Goal: Transaction & Acquisition: Book appointment/travel/reservation

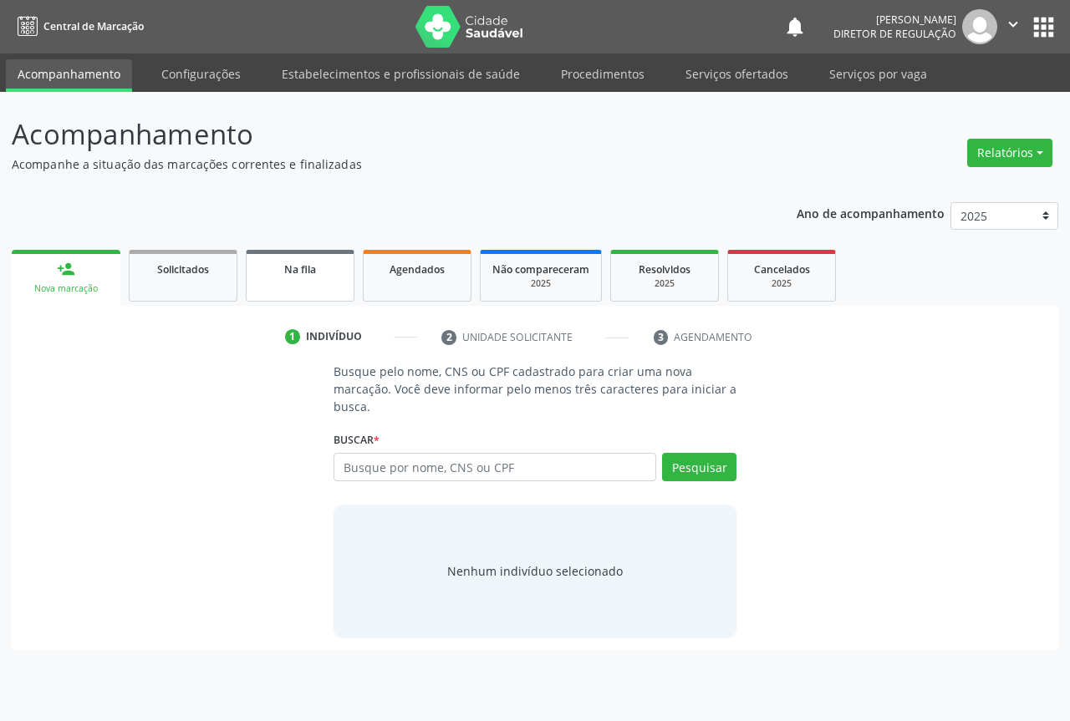
click at [352, 291] on link "Na fila" at bounding box center [300, 276] width 109 height 52
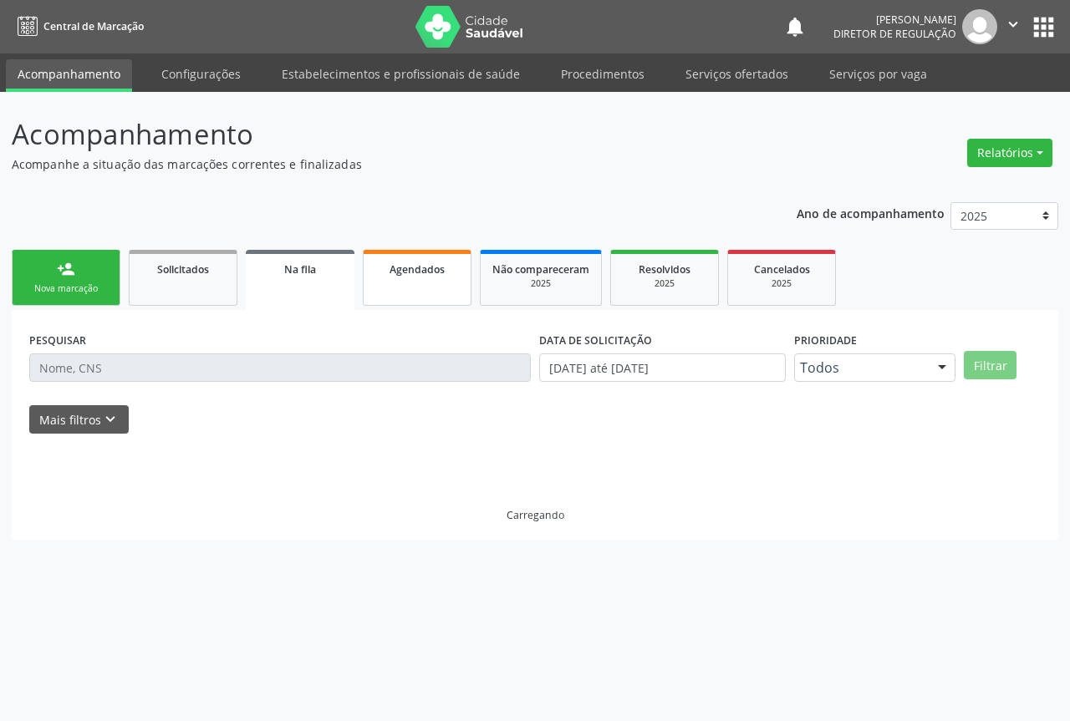
click at [414, 291] on link "Agendados" at bounding box center [417, 278] width 109 height 56
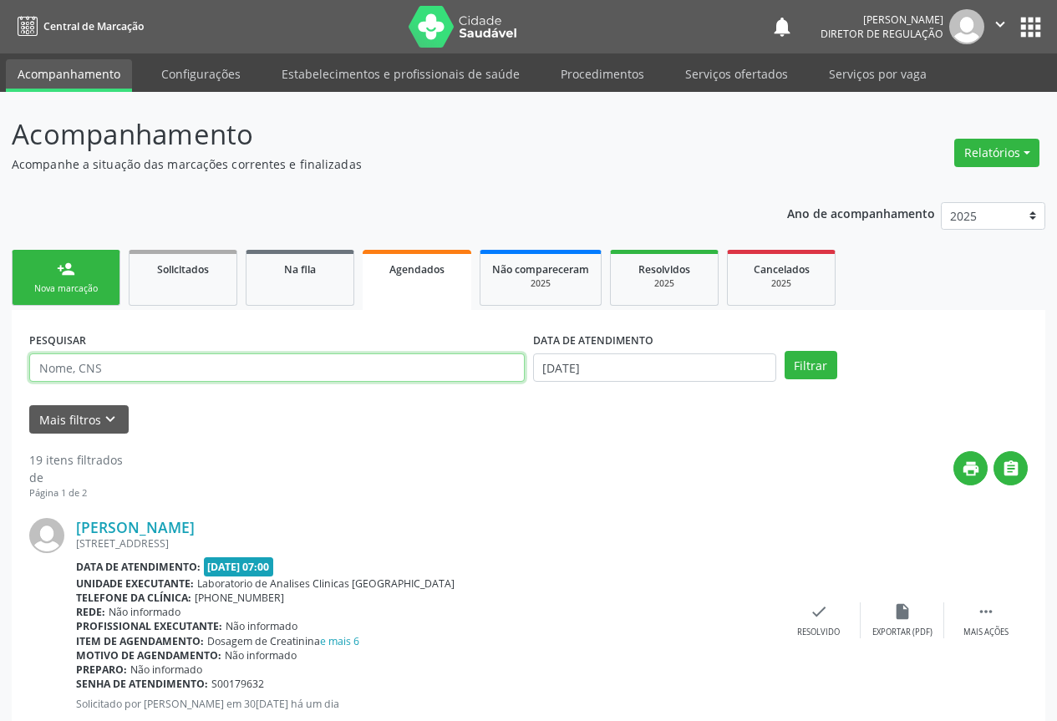
click at [126, 368] on input "text" at bounding box center [277, 368] width 496 height 28
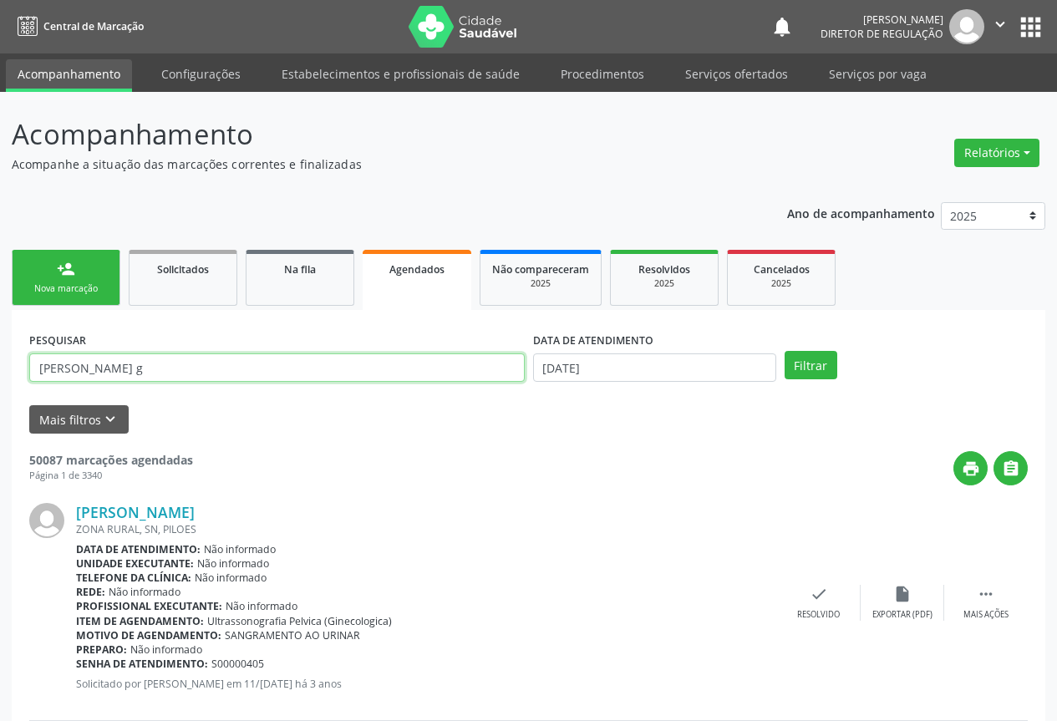
type input "[PERSON_NAME] g"
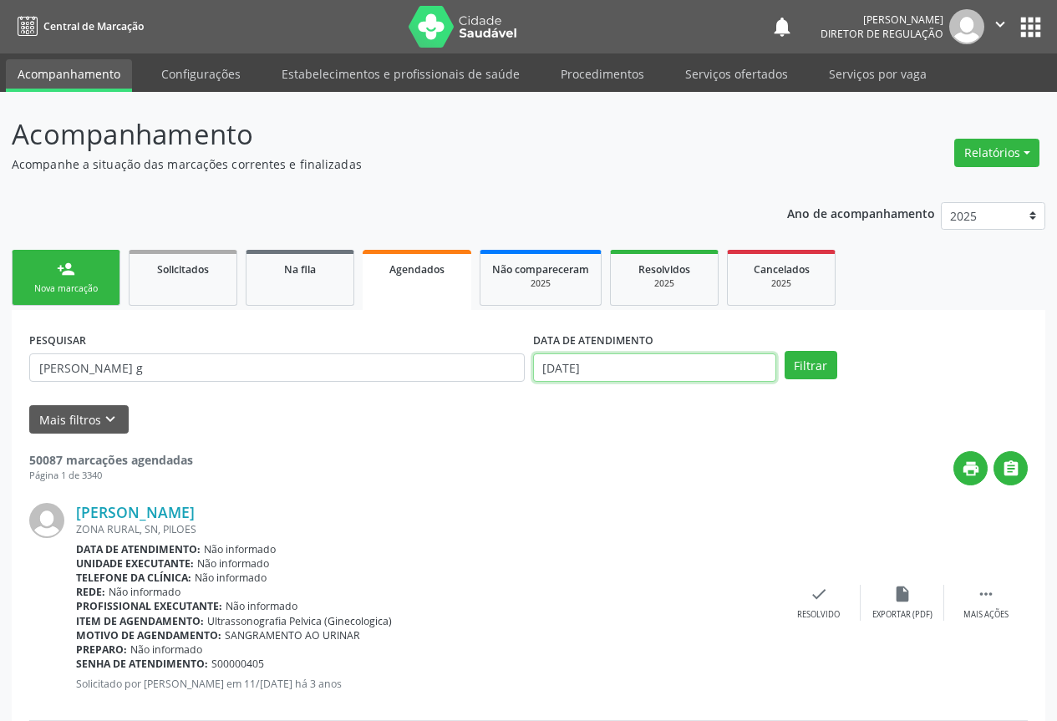
click at [607, 369] on input "[DATE]" at bounding box center [654, 368] width 243 height 28
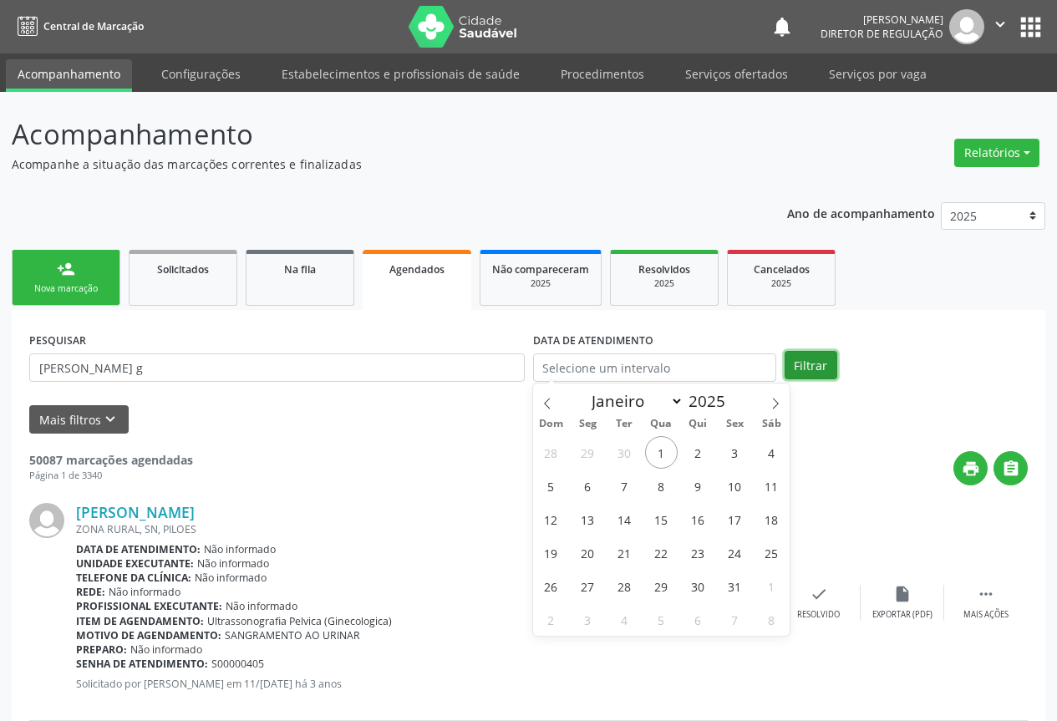
click at [800, 364] on button "Filtrar" at bounding box center [811, 365] width 53 height 28
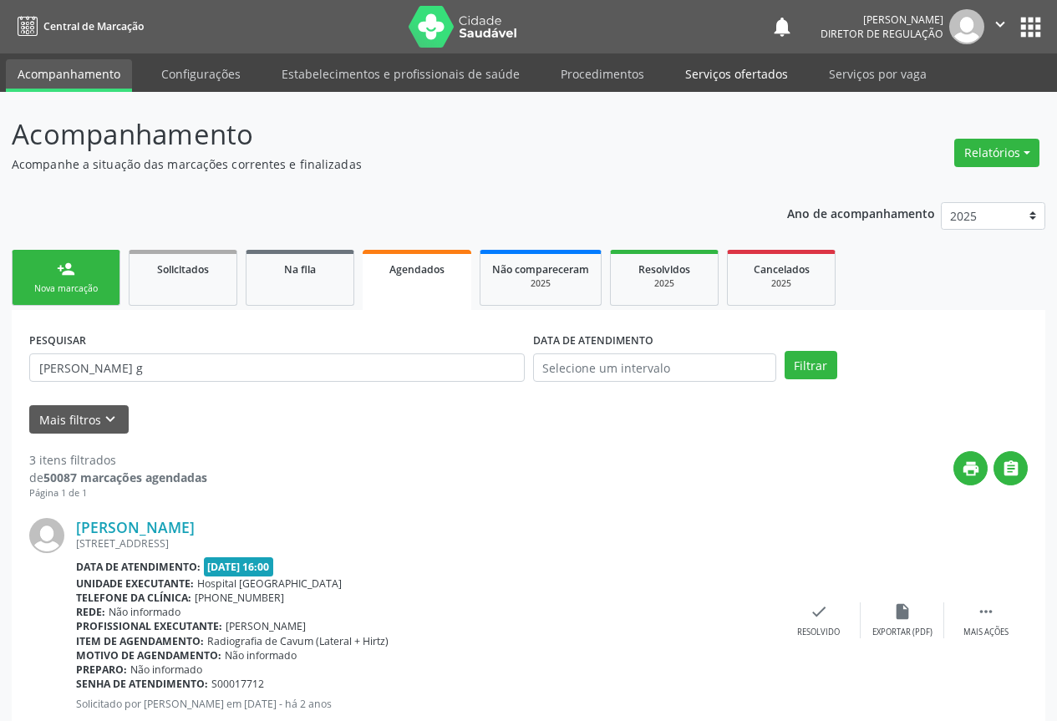
click at [700, 70] on link "Serviços ofertados" at bounding box center [737, 73] width 126 height 29
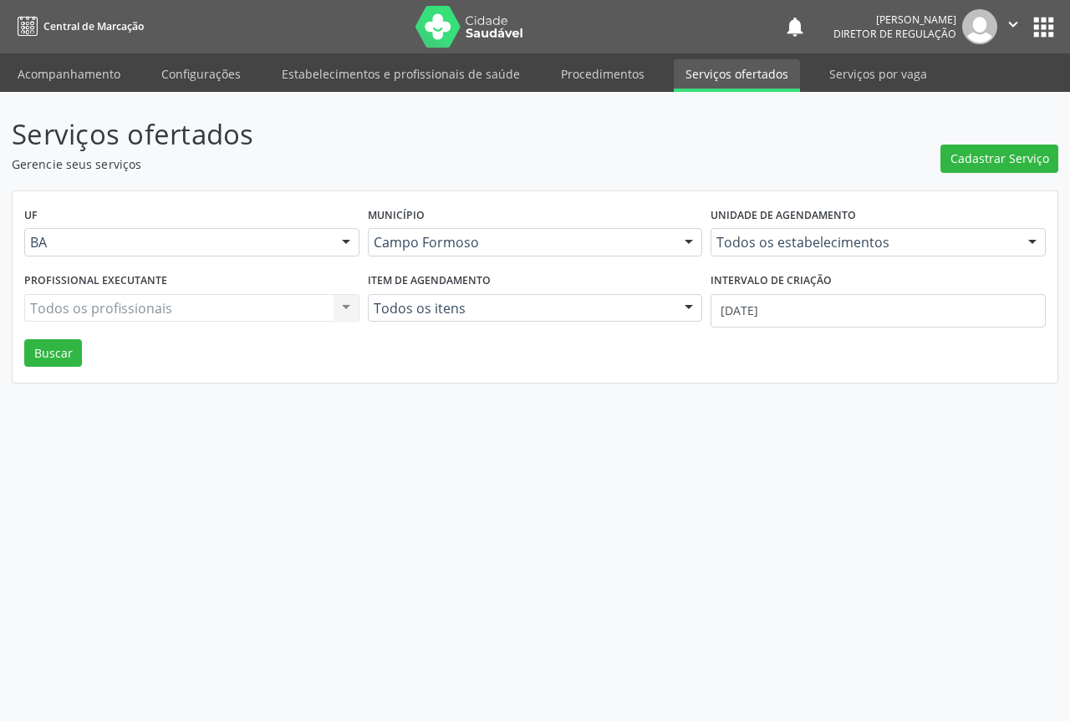
click at [779, 260] on div "Unidade de agendamento Todos os estabelecimentos Todos os estabelecimentos Acad…" at bounding box center [878, 235] width 344 height 65
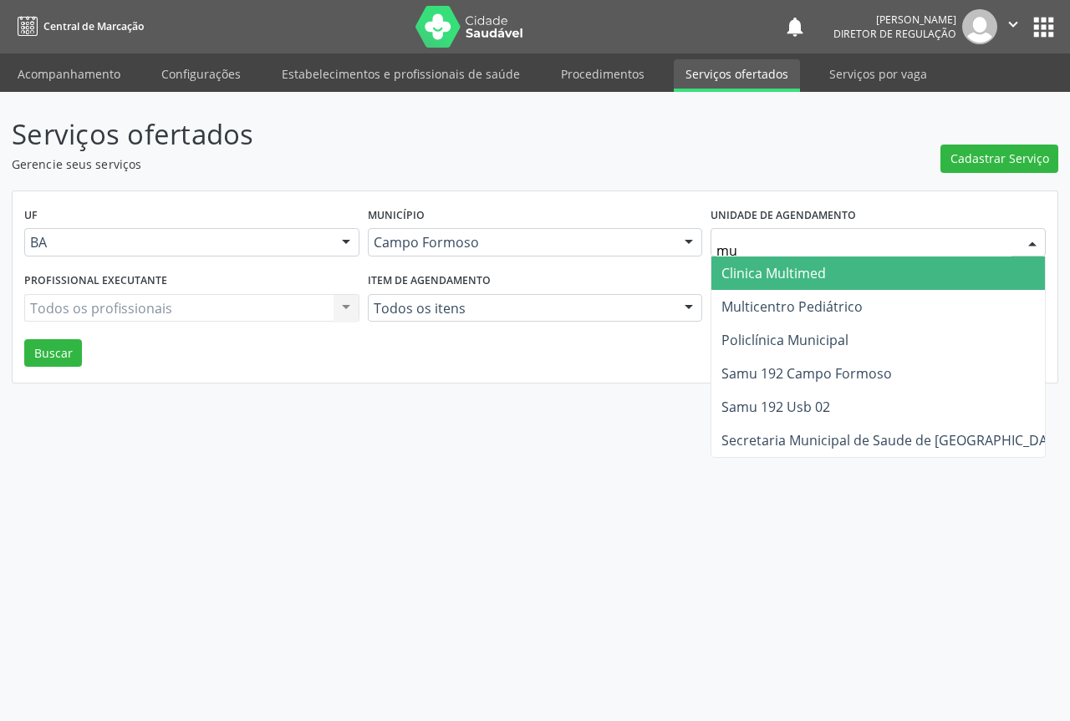
type input "mul"
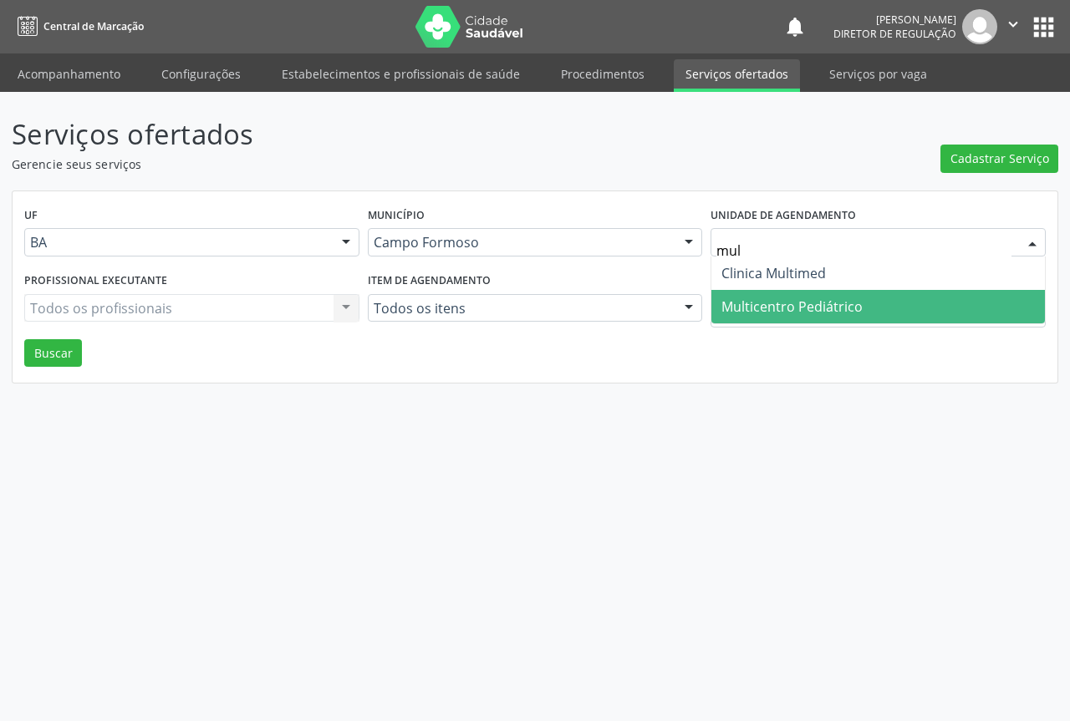
click at [801, 313] on span "Multicentro Pediátrico" at bounding box center [791, 307] width 141 height 18
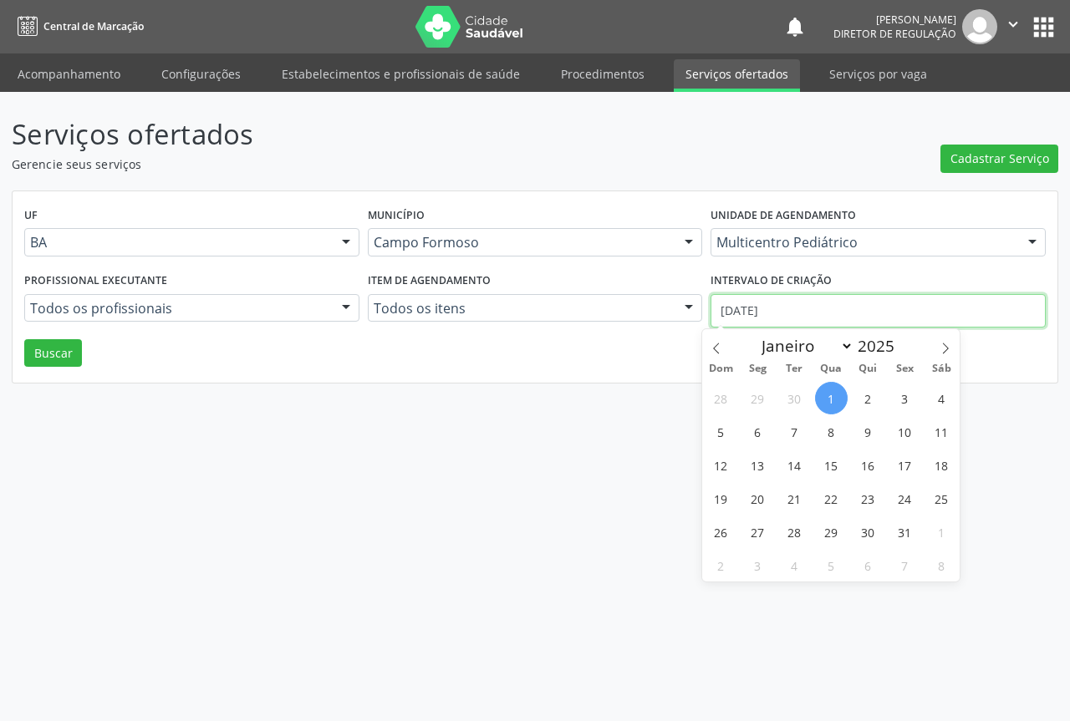
click at [739, 313] on input "[DATE]" at bounding box center [877, 310] width 335 height 33
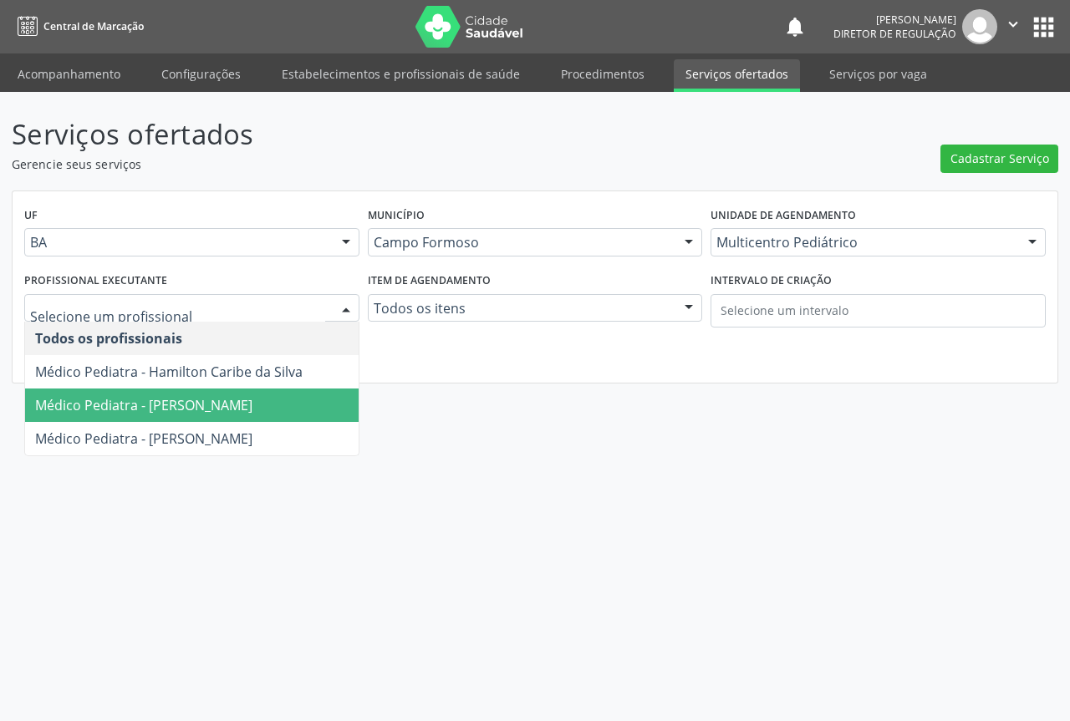
click at [145, 397] on span "Médico Pediatra - Maria Eleny Goncalves de Oliveira Porto" at bounding box center [143, 405] width 217 height 18
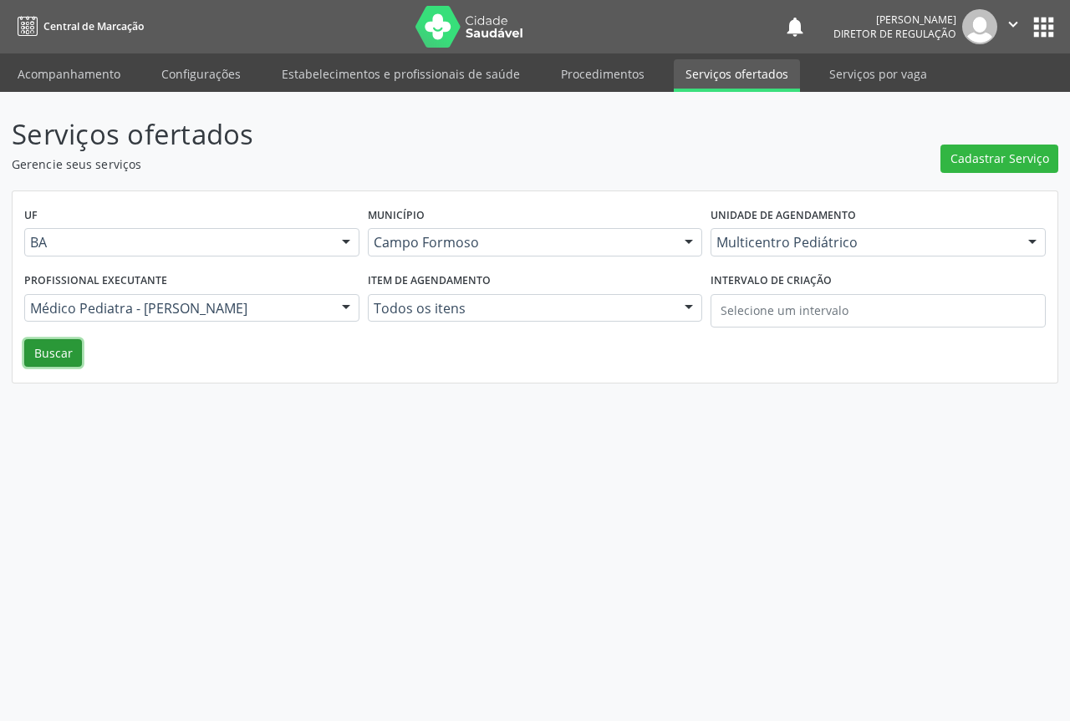
click at [35, 351] on button "Buscar" at bounding box center [53, 353] width 58 height 28
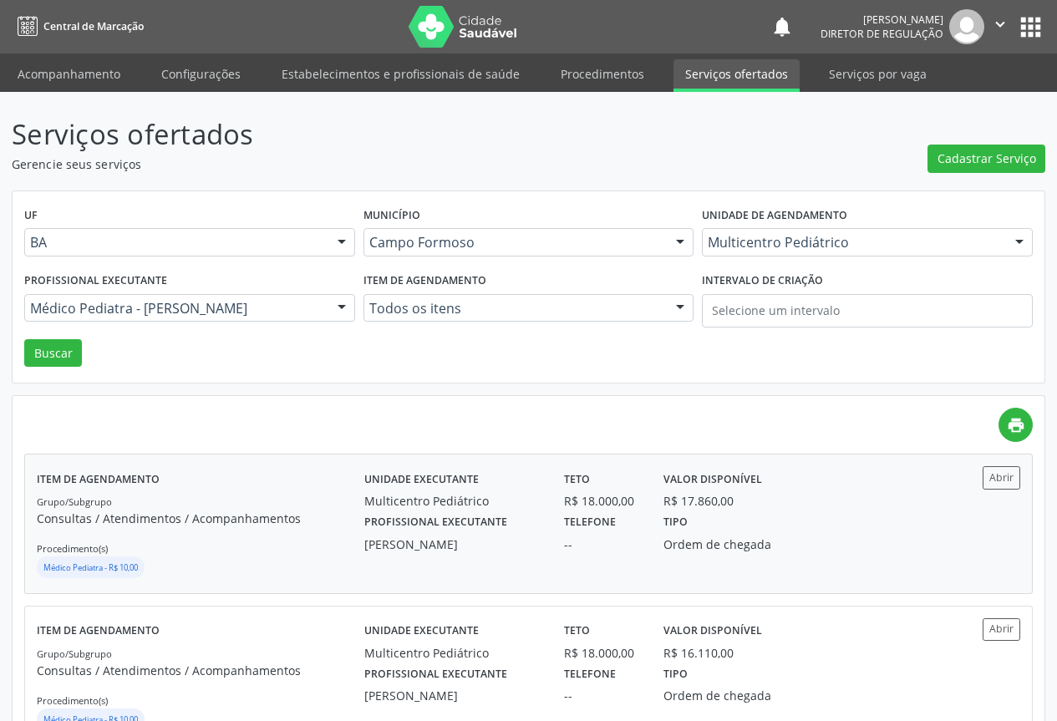
scroll to position [84, 0]
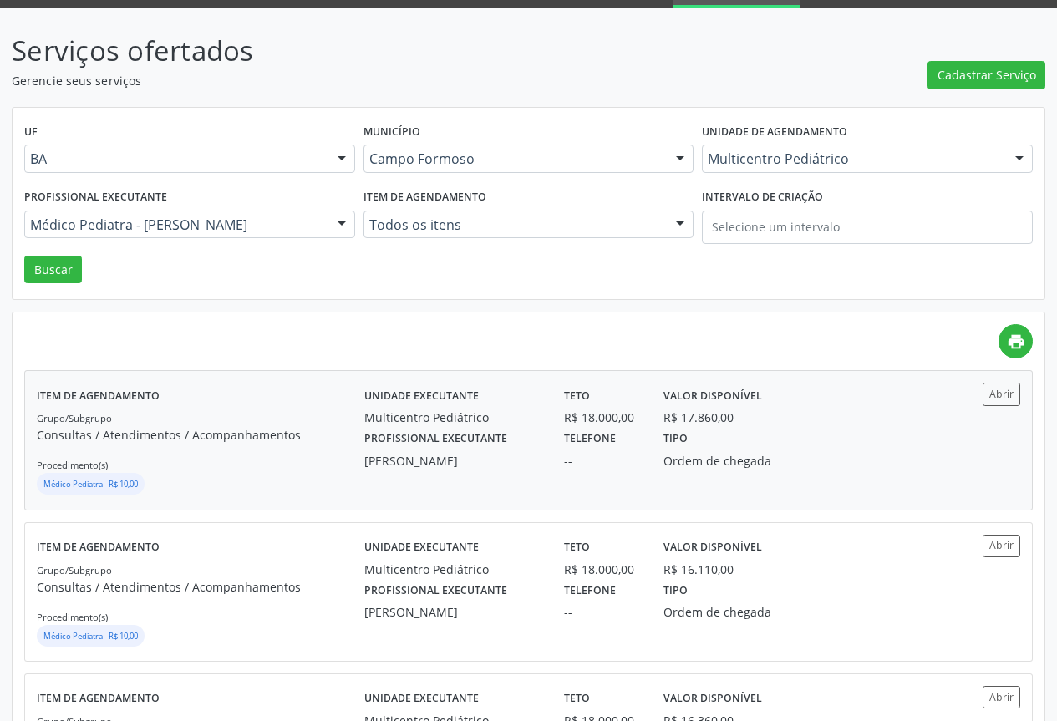
click at [544, 444] on div "Profissional executante Maria Eleny Goncalves de Oliveira Porto" at bounding box center [452, 447] width 199 height 43
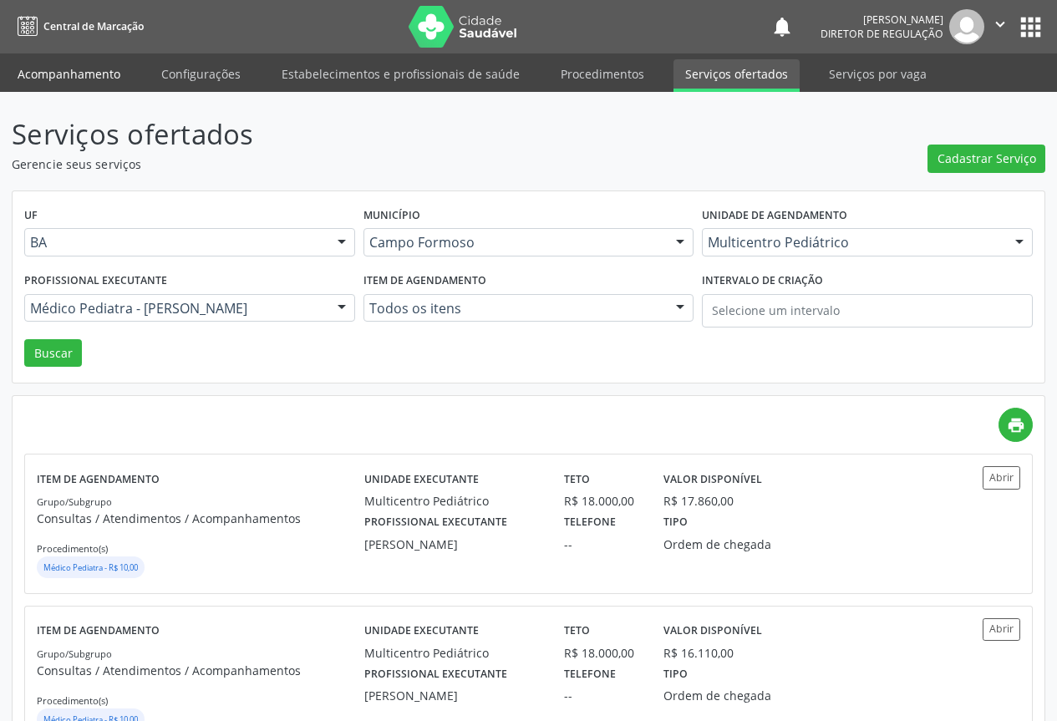
click at [109, 83] on link "Acompanhamento" at bounding box center [69, 73] width 126 height 29
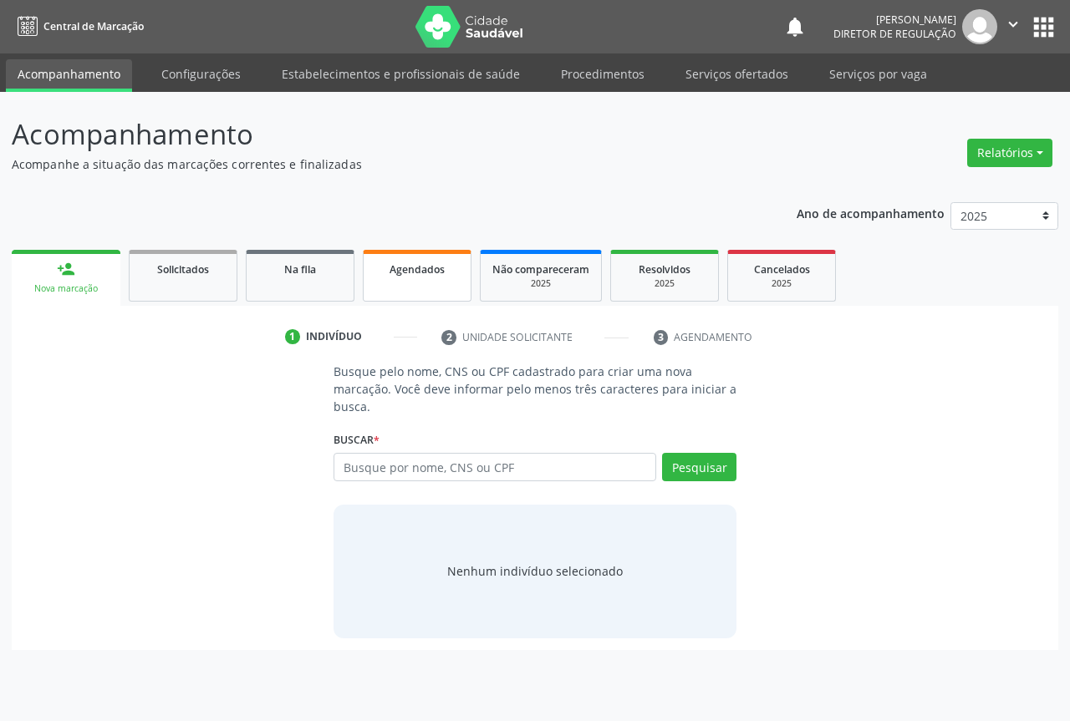
click at [366, 287] on link "Agendados" at bounding box center [417, 276] width 109 height 52
click at [321, 289] on link "Na fila" at bounding box center [300, 276] width 109 height 52
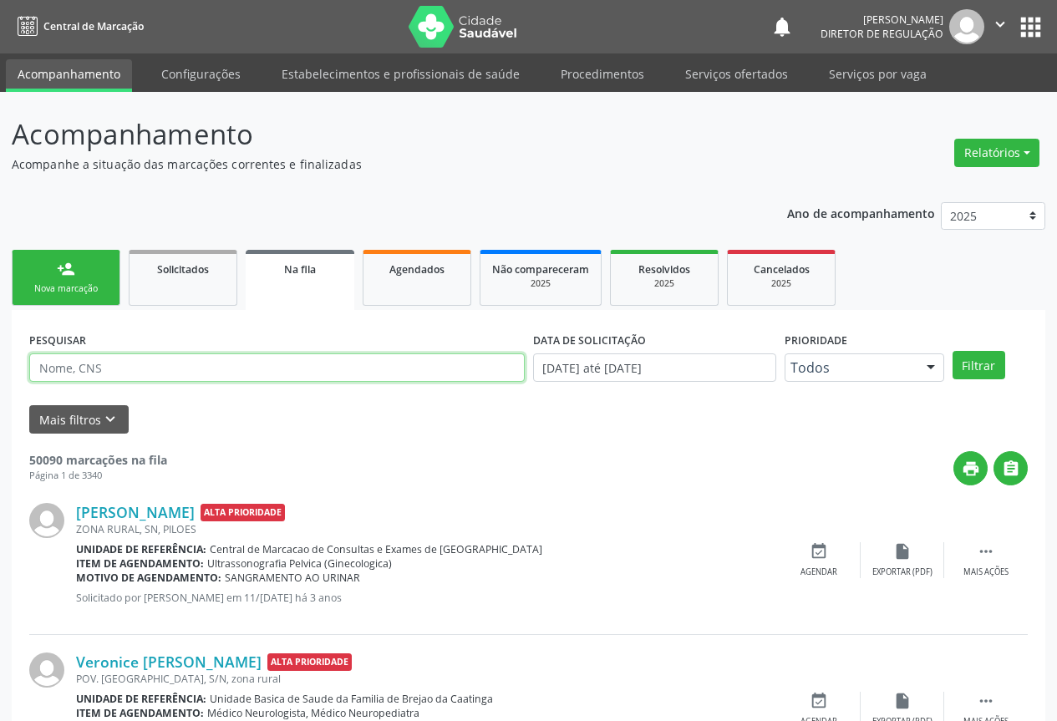
click at [125, 364] on input "text" at bounding box center [277, 368] width 496 height 28
type input "704209255618089"
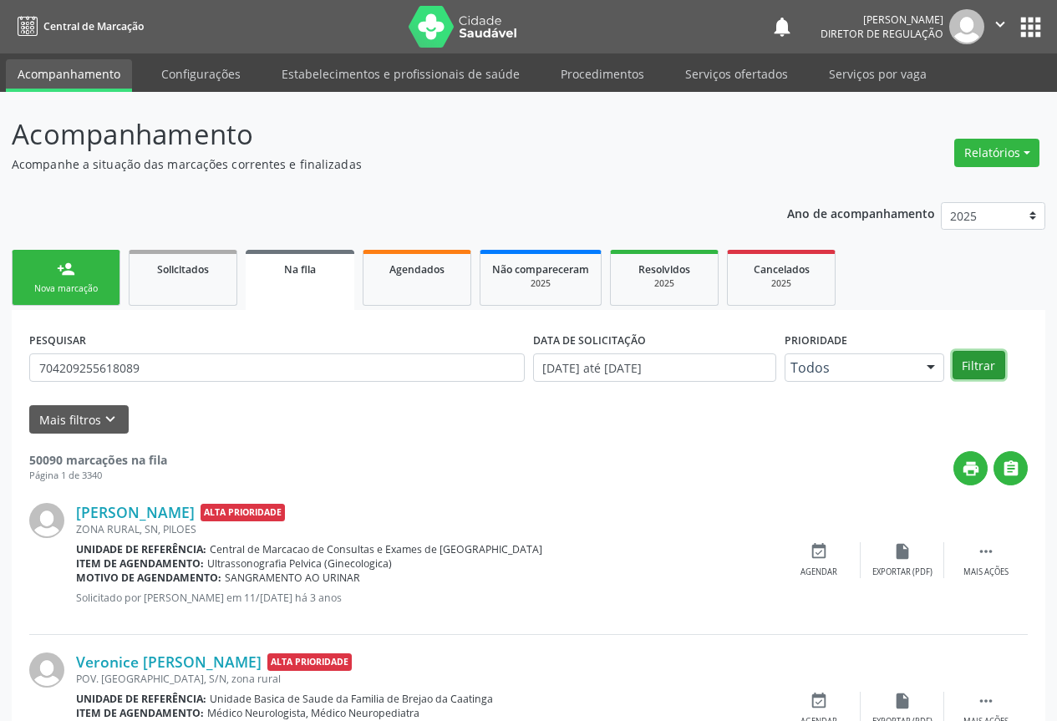
click at [991, 366] on button "Filtrar" at bounding box center [979, 365] width 53 height 28
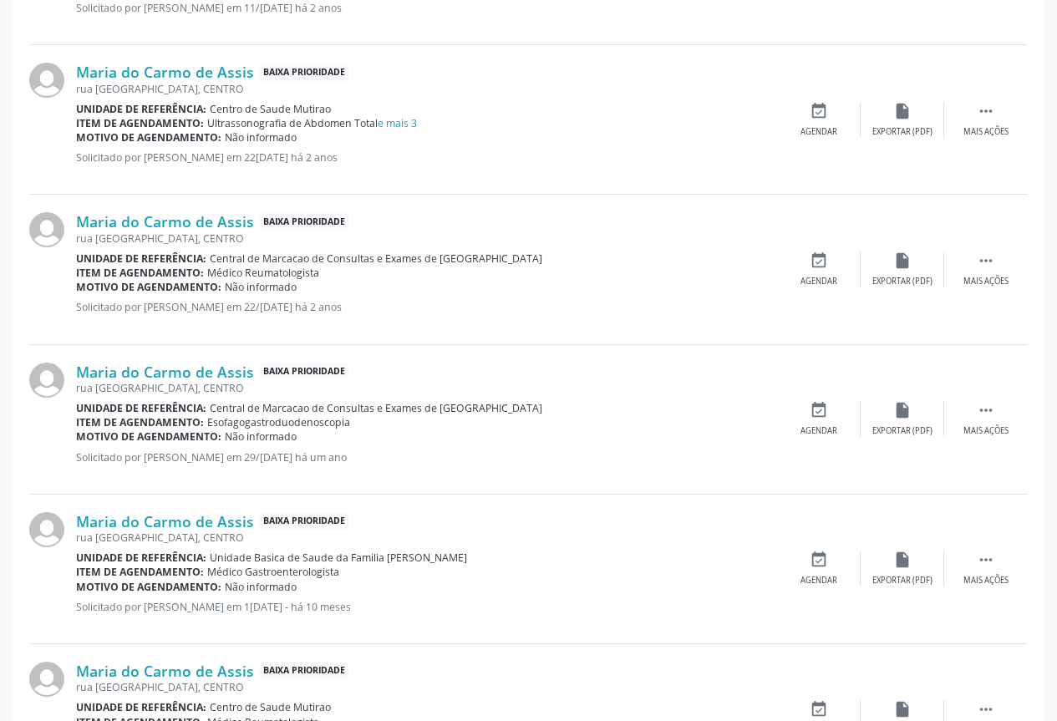
scroll to position [1469, 0]
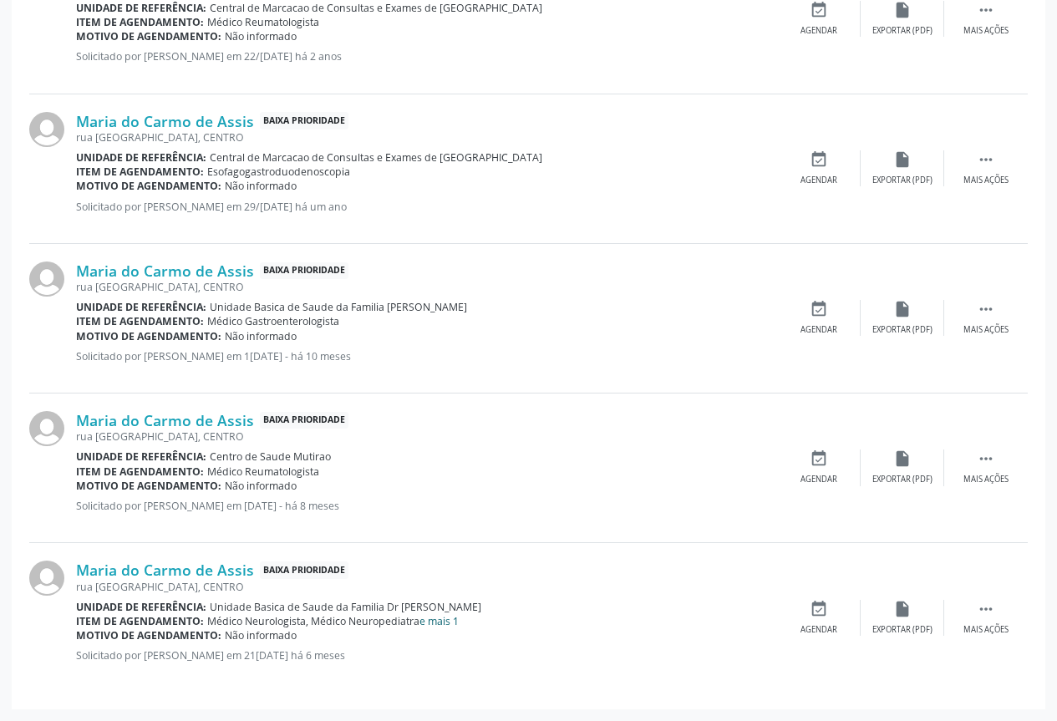
click at [434, 623] on link "e mais 1" at bounding box center [439, 621] width 39 height 14
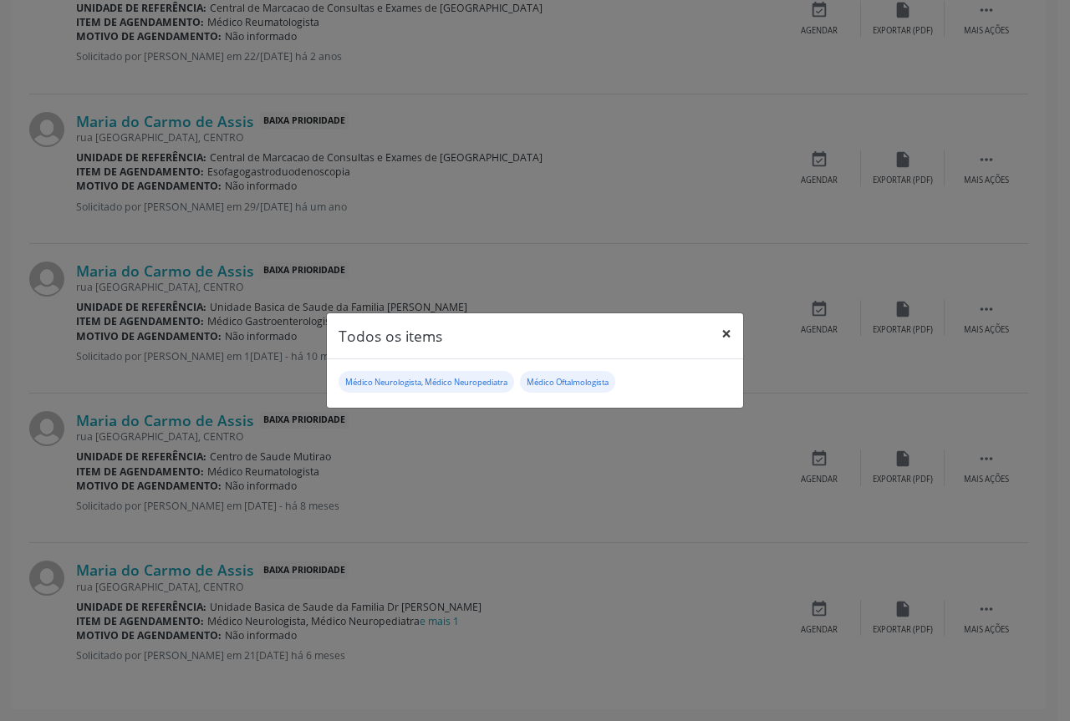
click at [731, 336] on button "×" at bounding box center [726, 333] width 33 height 41
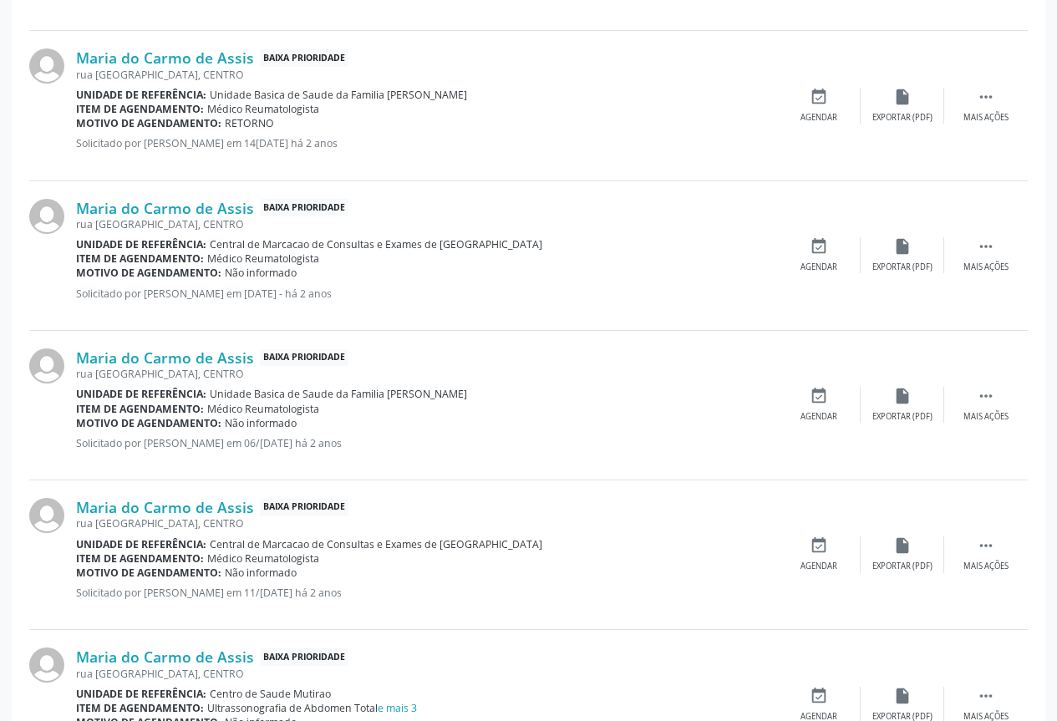
scroll to position [216, 0]
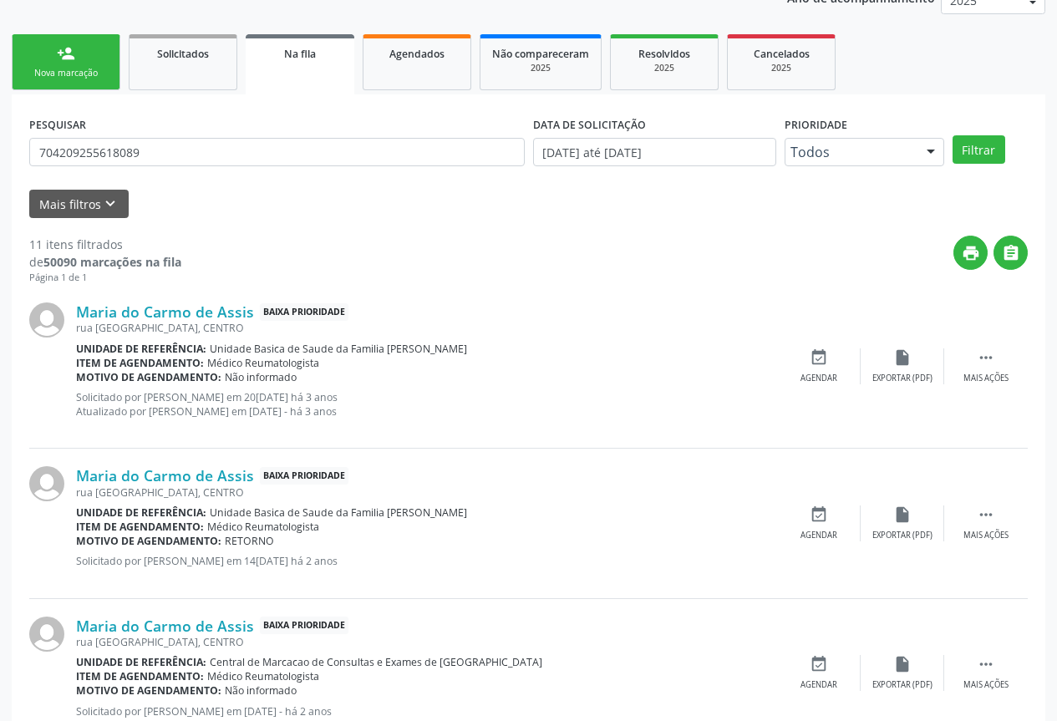
click at [94, 79] on div "Nova marcação" at bounding box center [66, 73] width 84 height 13
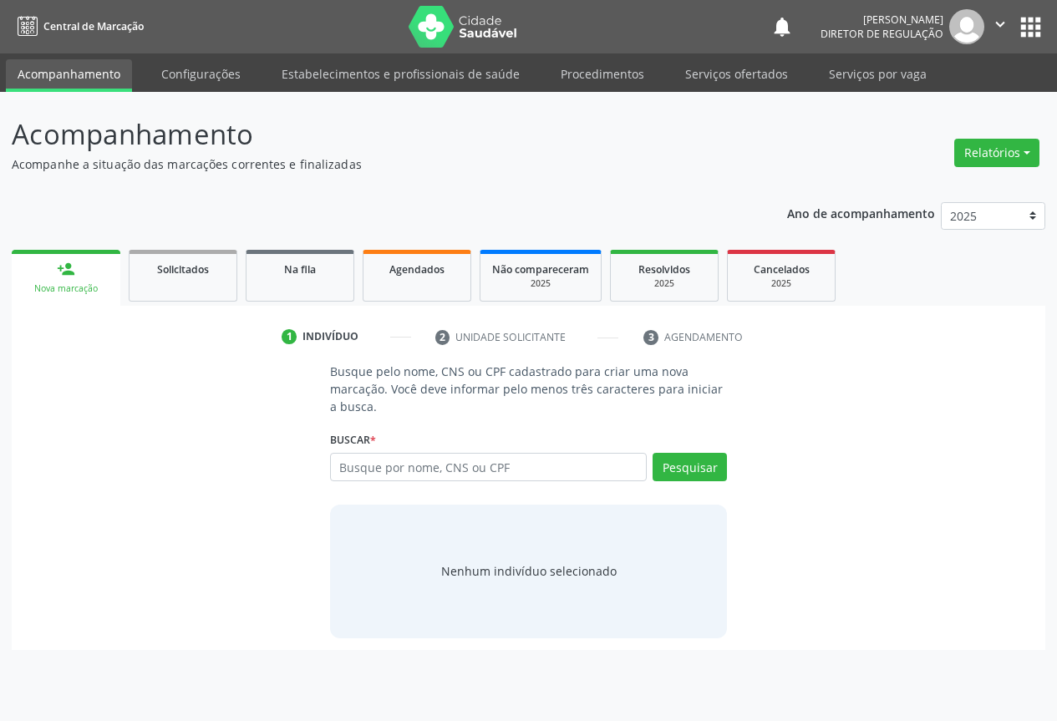
scroll to position [0, 0]
click at [104, 263] on link "person_add Nova marcação" at bounding box center [66, 278] width 109 height 56
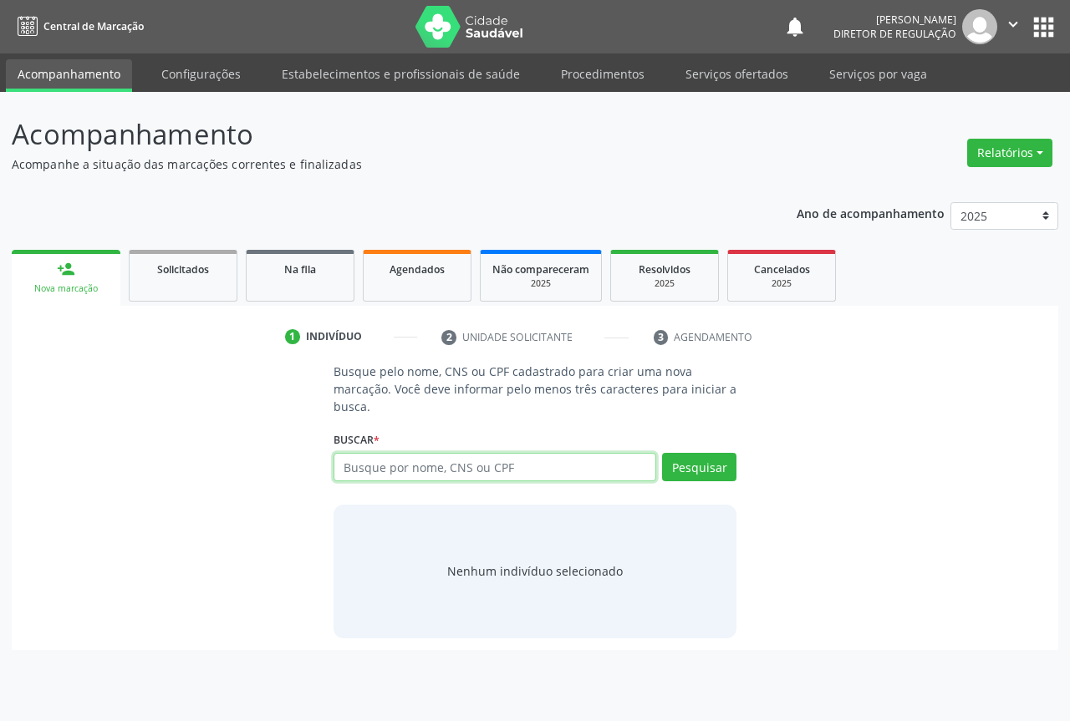
click at [359, 466] on input "text" at bounding box center [495, 467] width 323 height 28
click at [355, 474] on input "text" at bounding box center [495, 467] width 323 height 28
type input "706409181535686"
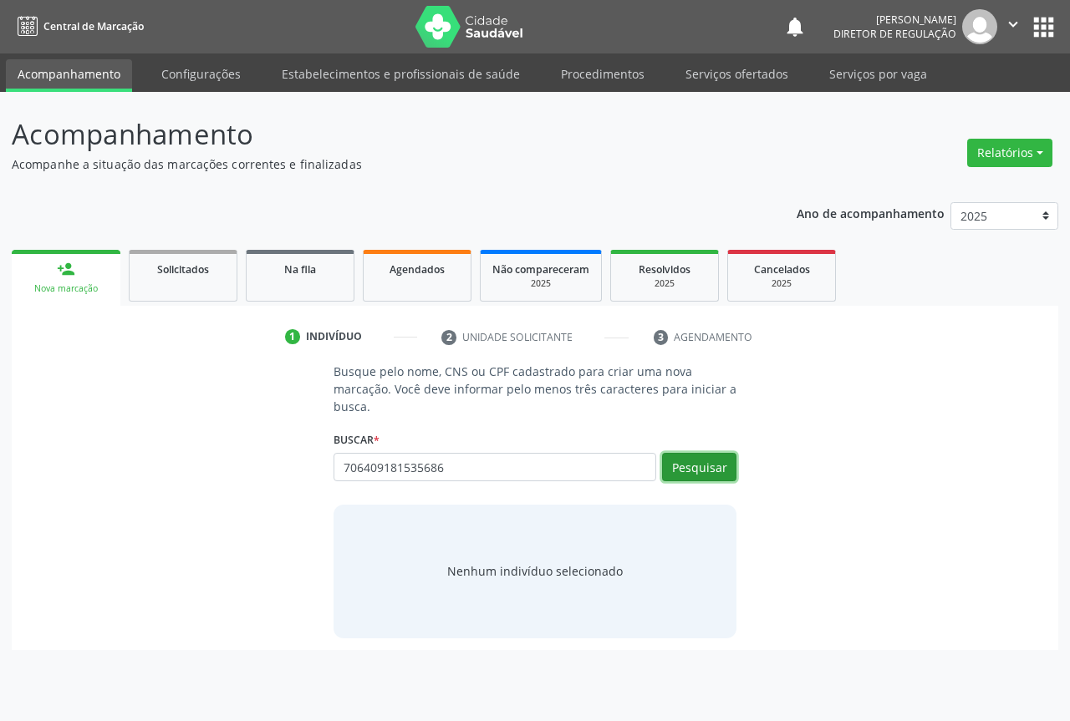
click at [692, 462] on button "Pesquisar" at bounding box center [699, 467] width 74 height 28
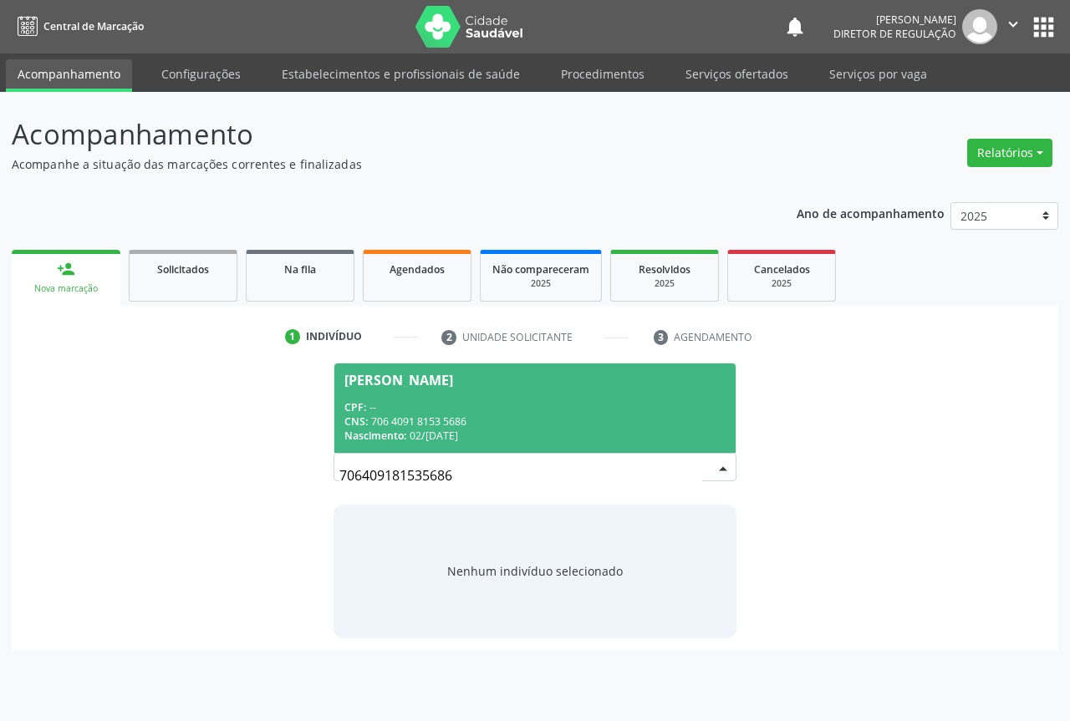
click at [406, 435] on span "Nascimento:" at bounding box center [375, 436] width 62 height 14
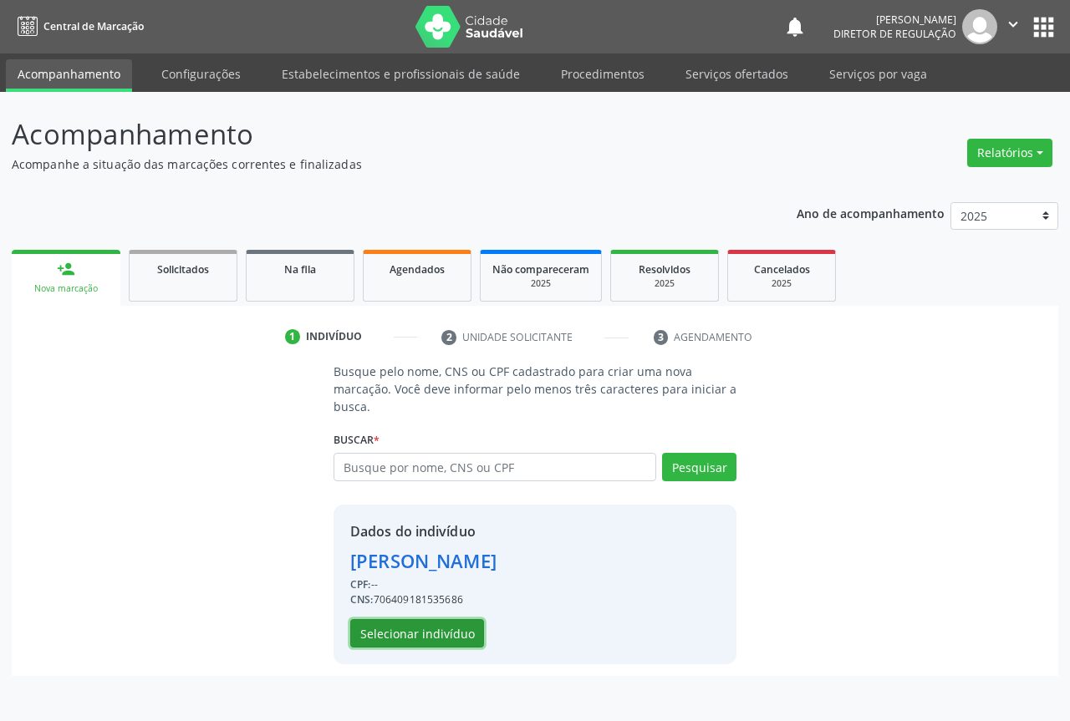
click at [439, 632] on button "Selecionar indivíduo" at bounding box center [417, 633] width 134 height 28
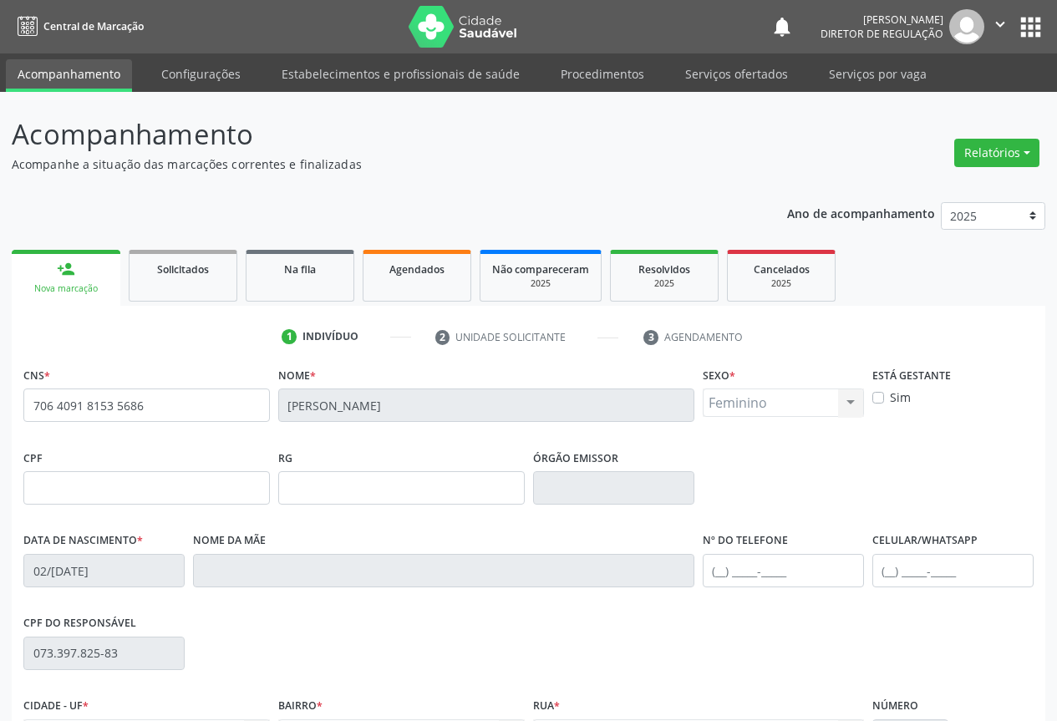
scroll to position [185, 0]
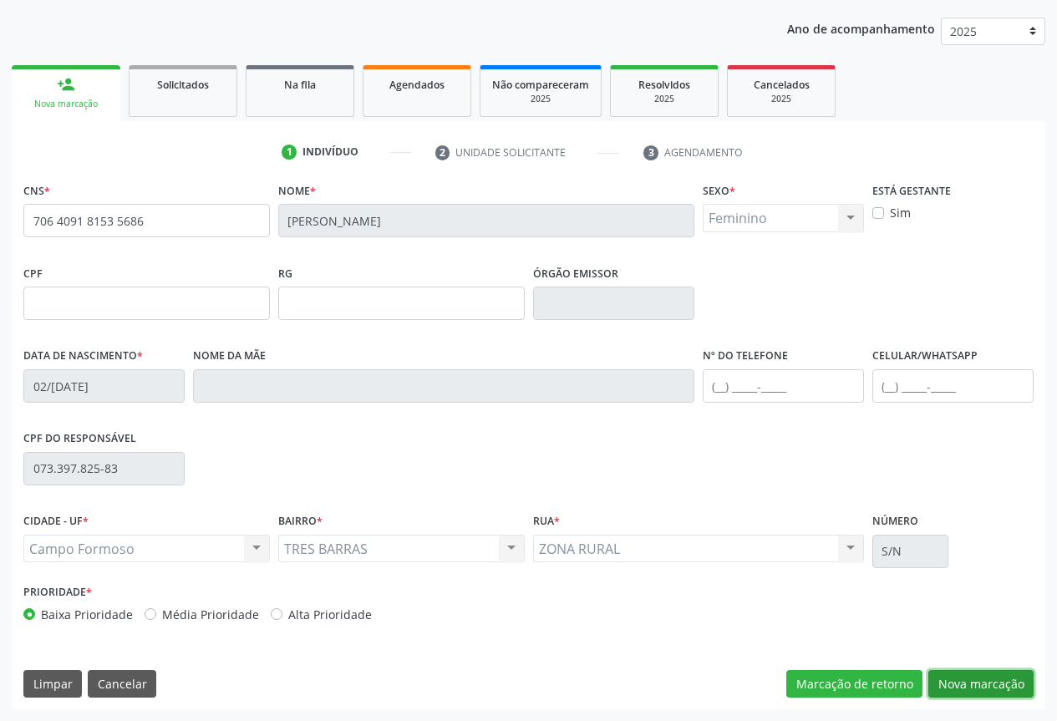
click at [970, 682] on button "Nova marcação" at bounding box center [981, 684] width 105 height 28
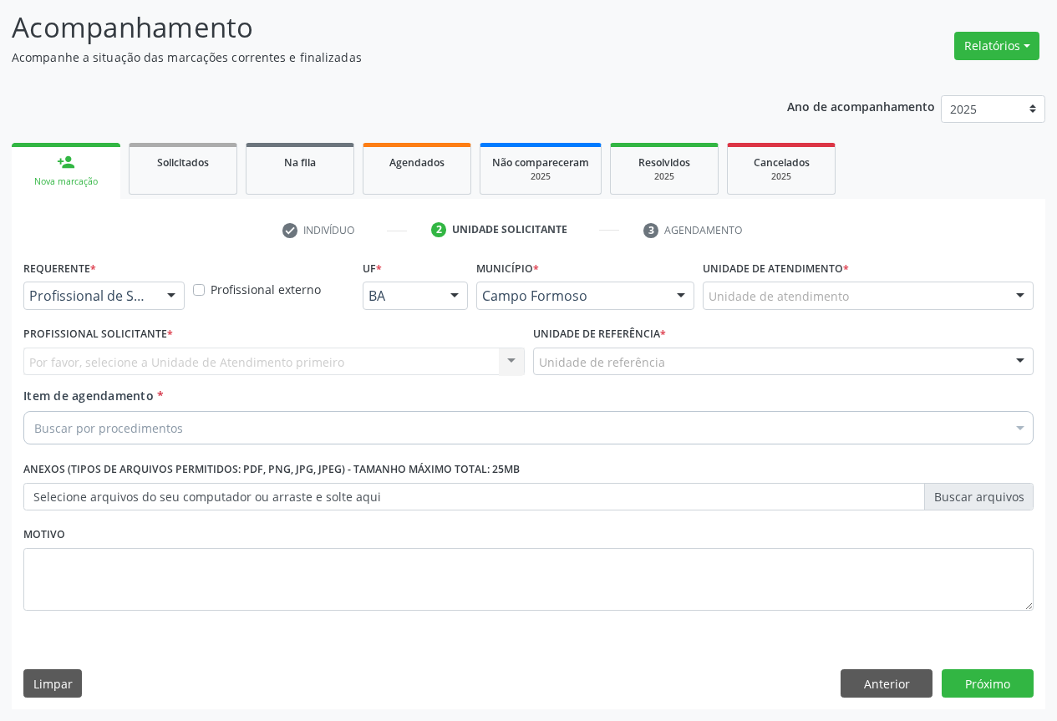
scroll to position [107, 0]
drag, startPoint x: 171, startPoint y: 294, endPoint x: 140, endPoint y: 344, distance: 58.5
click at [169, 297] on div at bounding box center [171, 297] width 25 height 28
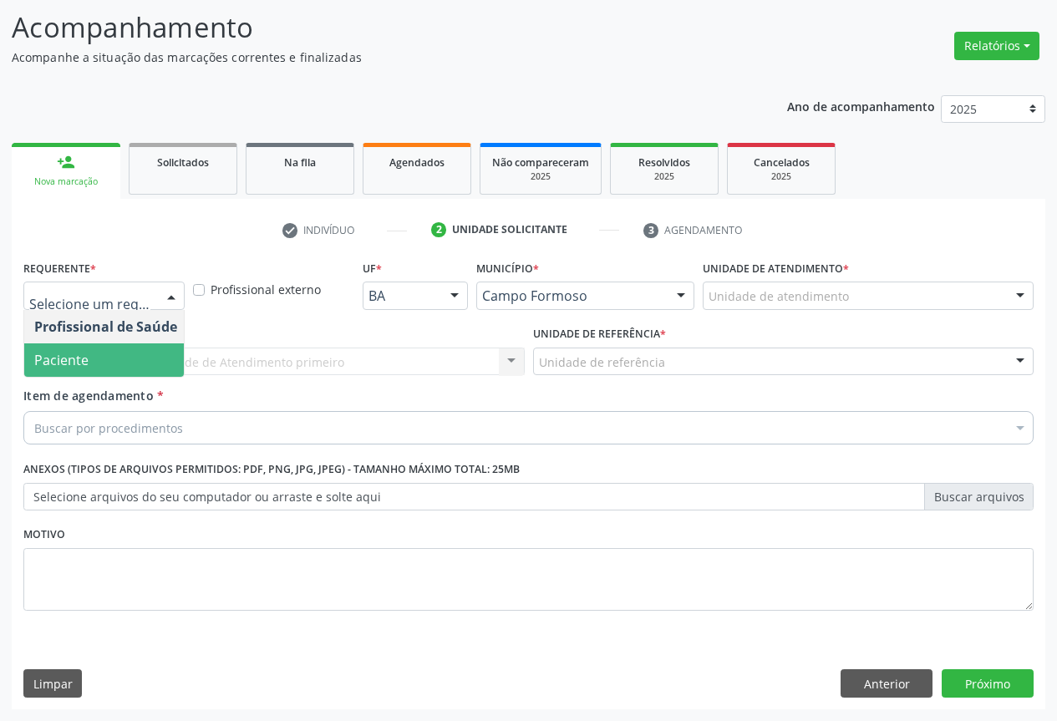
click at [137, 346] on span "Paciente" at bounding box center [105, 360] width 163 height 33
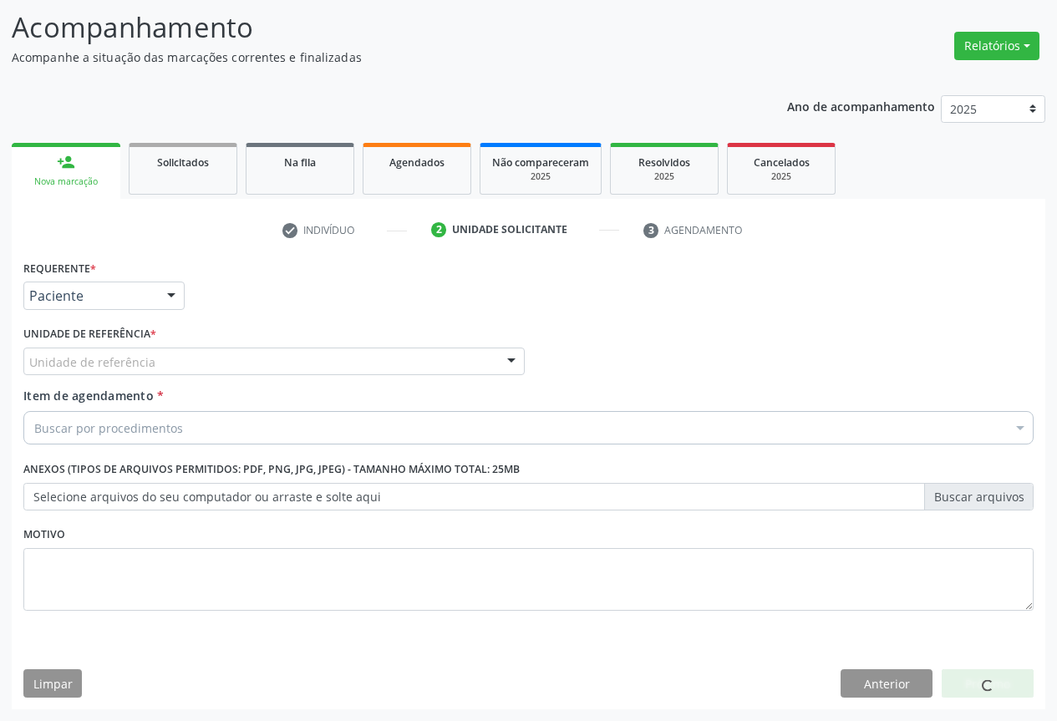
drag, startPoint x: 177, startPoint y: 350, endPoint x: 191, endPoint y: 374, distance: 27.0
click at [181, 354] on div "Unidade de referência" at bounding box center [274, 362] width 502 height 28
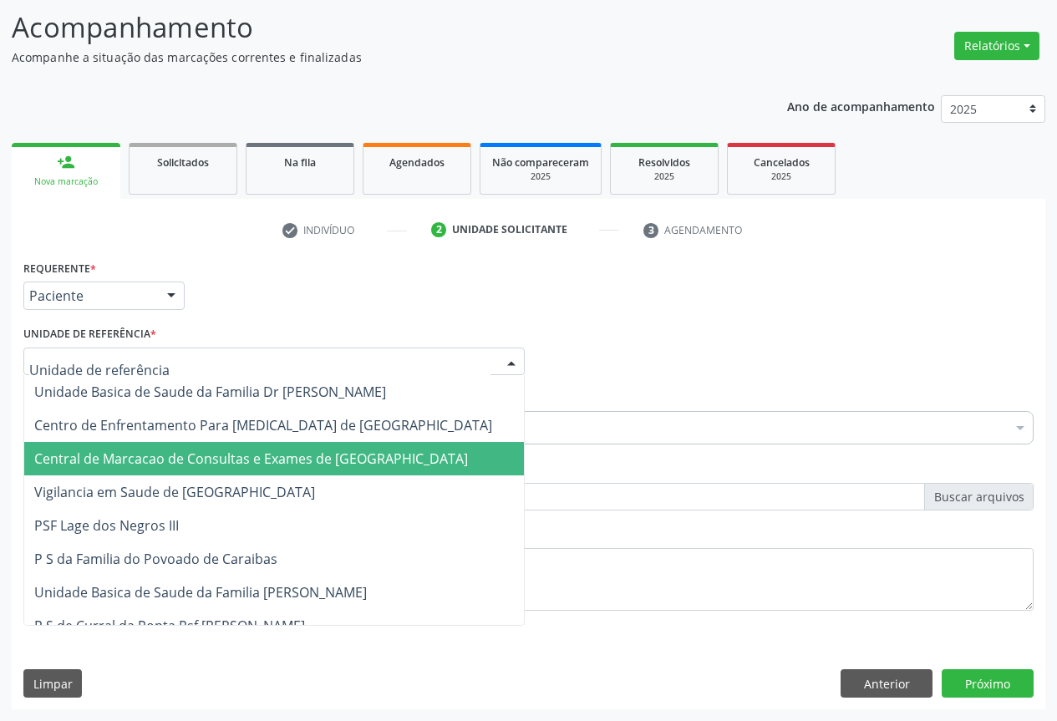
click at [211, 467] on span "Central de Marcacao de Consultas e Exames de Campo Formoso" at bounding box center [251, 459] width 434 height 18
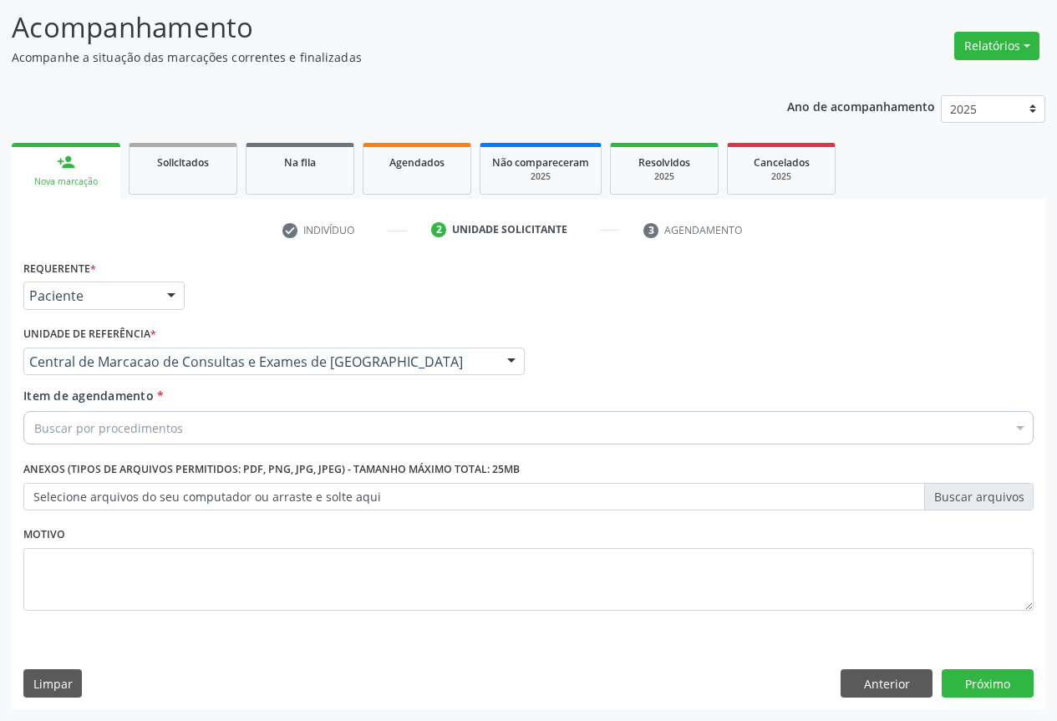
click at [243, 426] on div "Buscar por procedimentos" at bounding box center [528, 427] width 1011 height 33
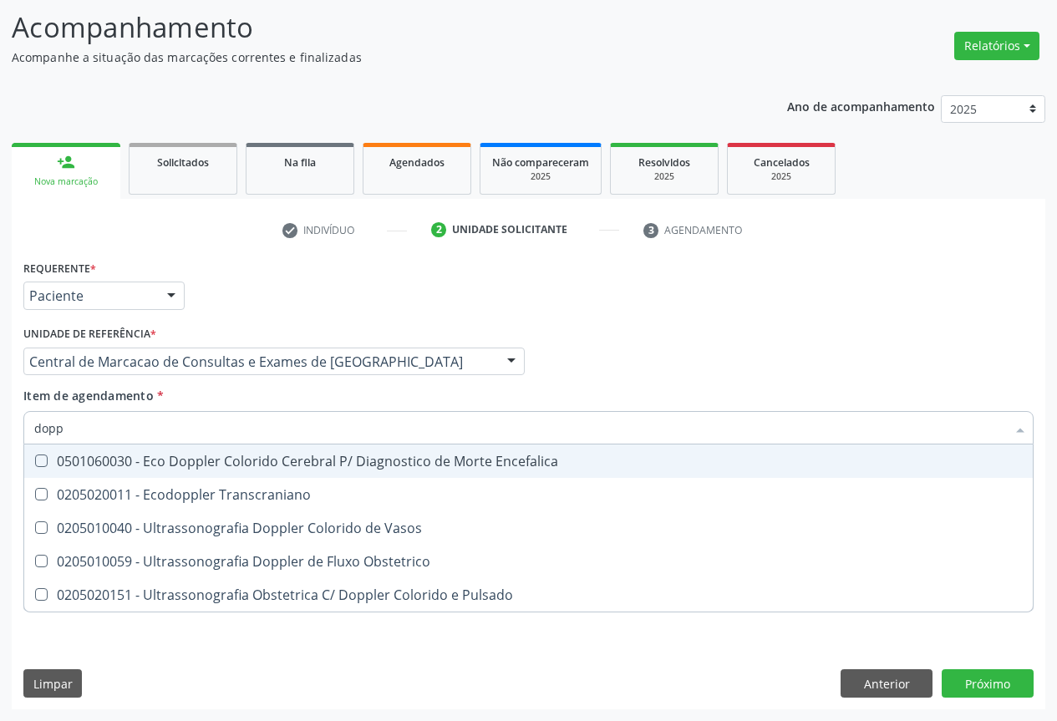
type input "dop"
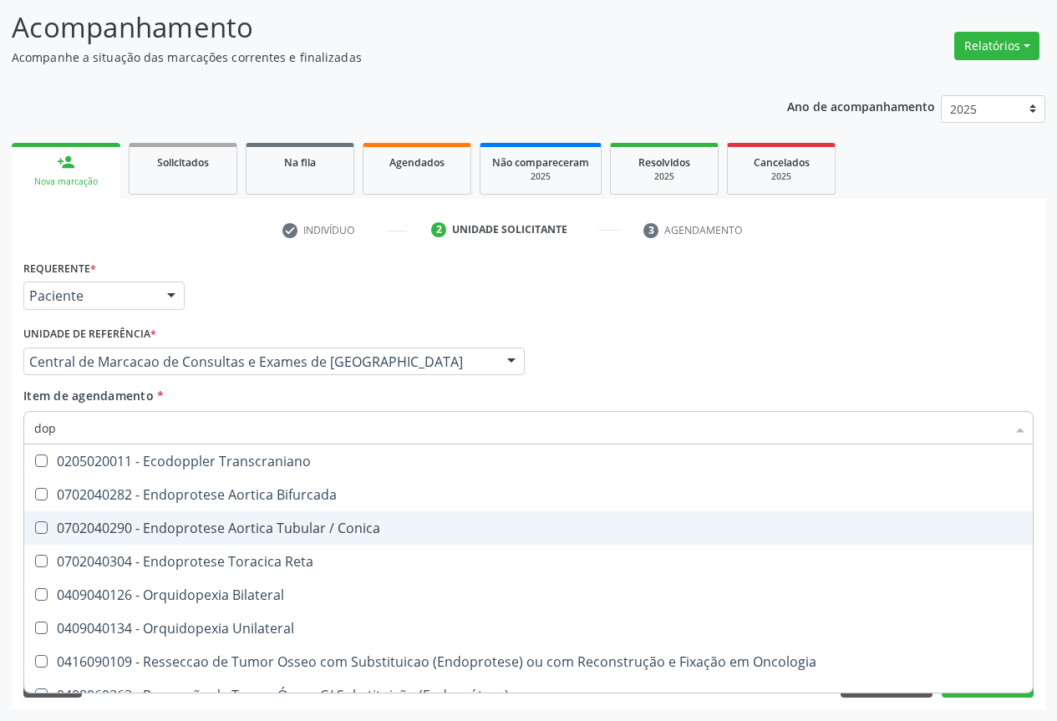
scroll to position [320, 0]
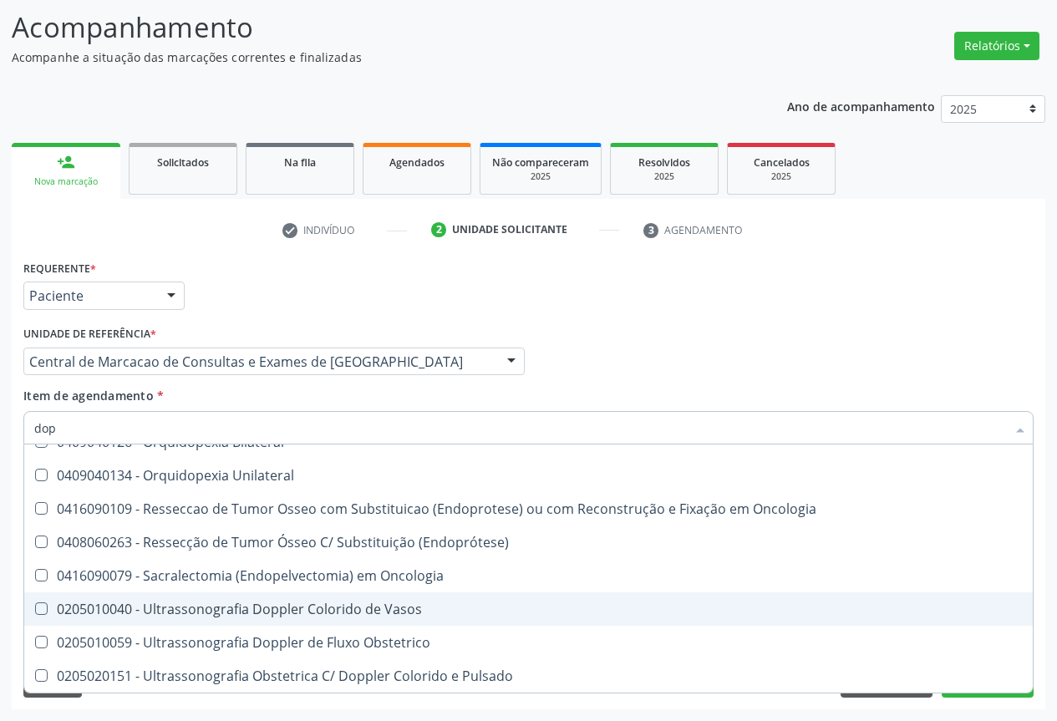
click at [255, 615] on div "0205010040 - Ultrassonografia Doppler Colorido de Vasos" at bounding box center [528, 609] width 989 height 13
checkbox Vasos "true"
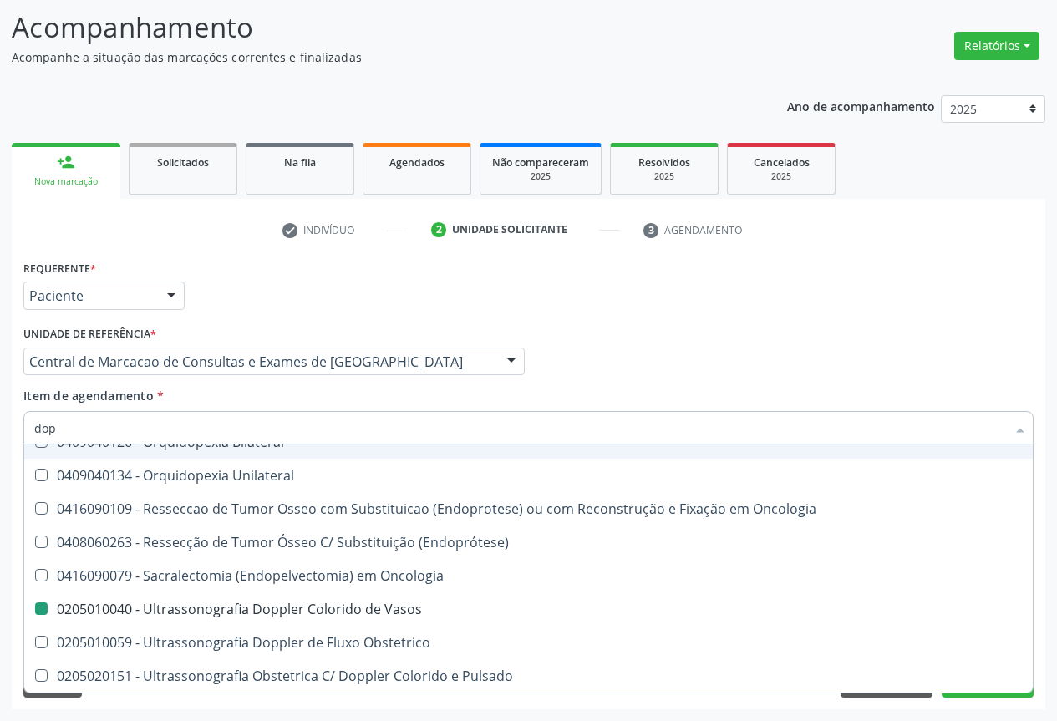
click at [568, 395] on div "Item de agendamento * dop Desfazer seleção 0406040150 - Correcao Endovascular d…" at bounding box center [528, 413] width 1011 height 53
checkbox Bifurcada "true"
checkbox Vasos "false"
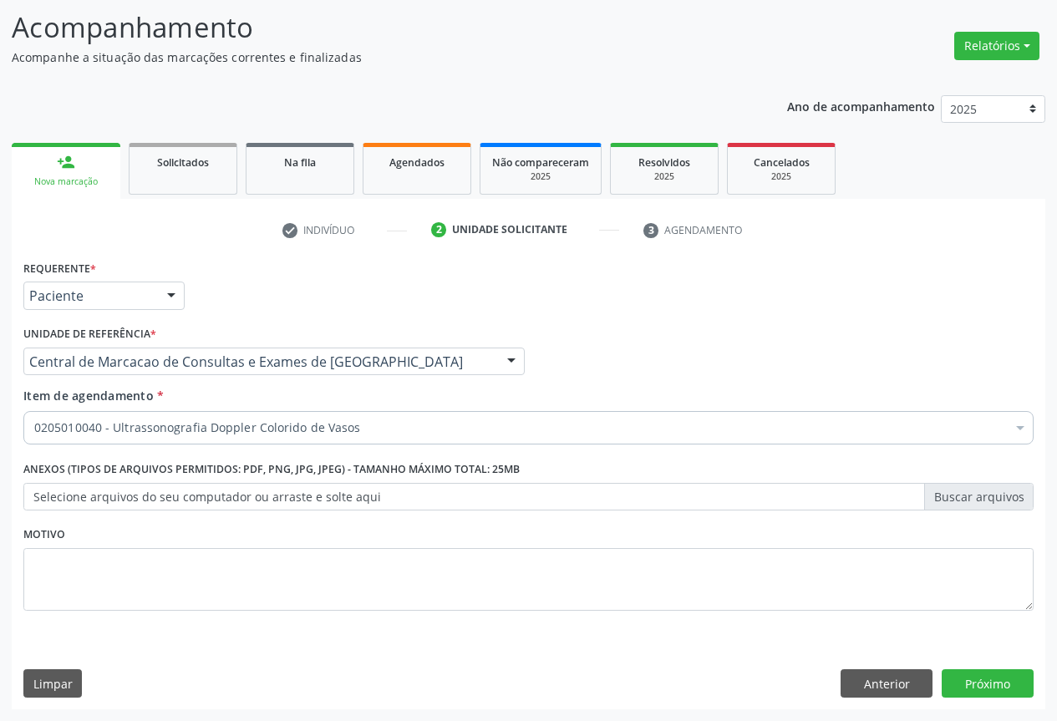
scroll to position [0, 0]
click at [988, 665] on div "Requerente * Paciente Profissional de Saúde Paciente Nenhum resultado encontrad…" at bounding box center [529, 483] width 1034 height 454
click at [985, 680] on button "Próximo" at bounding box center [988, 684] width 92 height 28
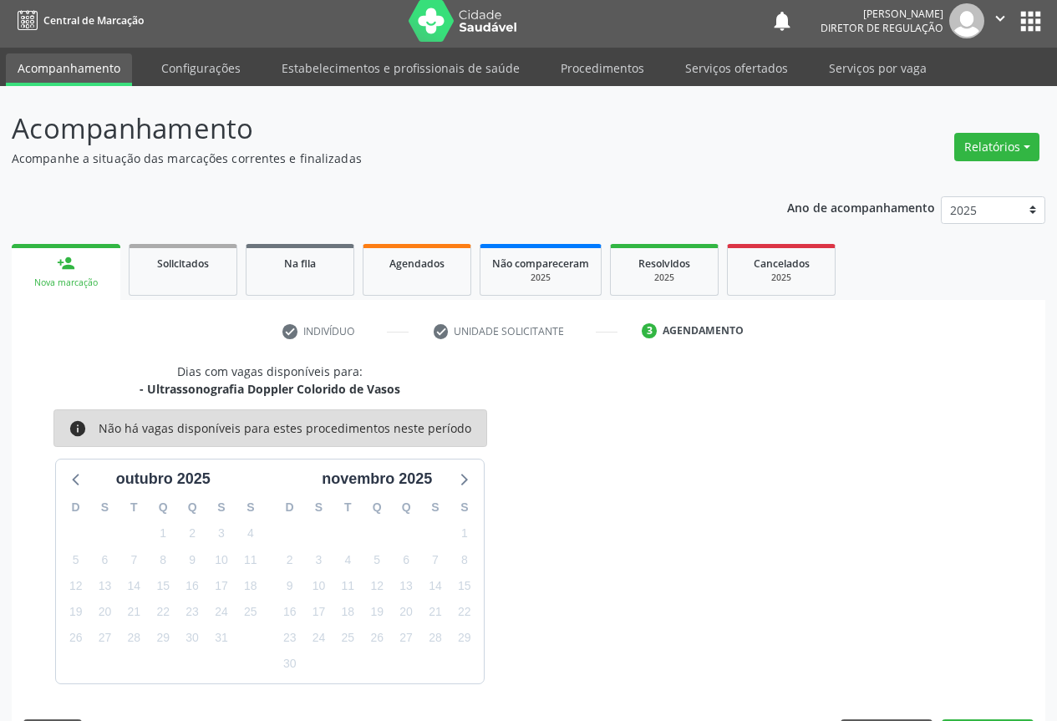
scroll to position [55, 0]
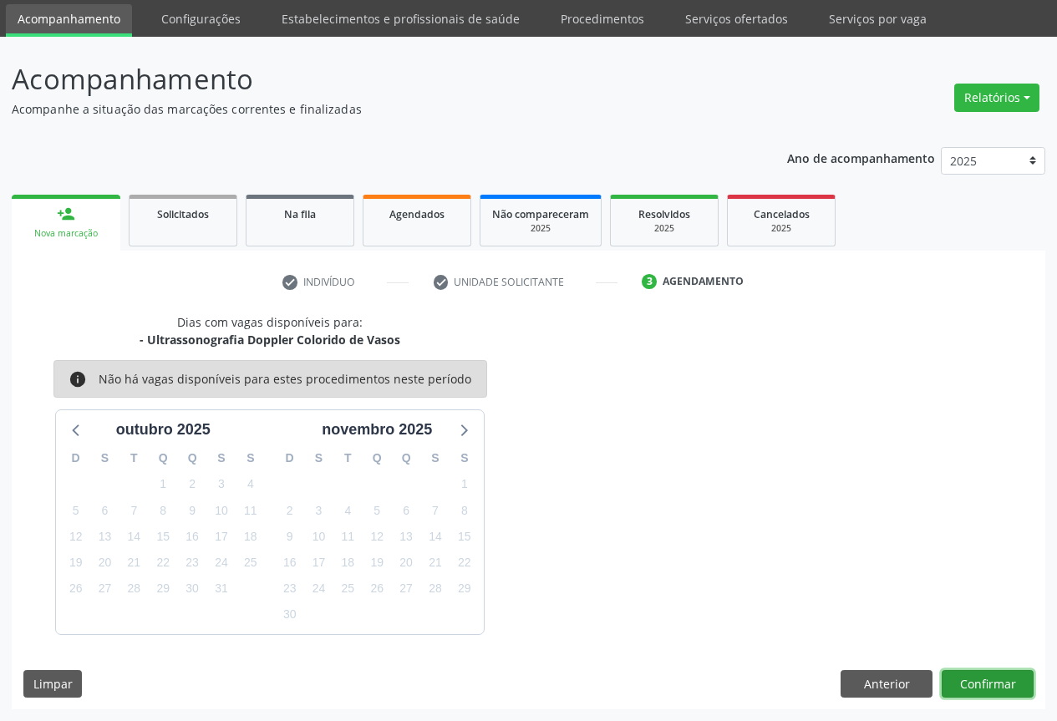
click at [992, 684] on button "Confirmar" at bounding box center [988, 684] width 92 height 28
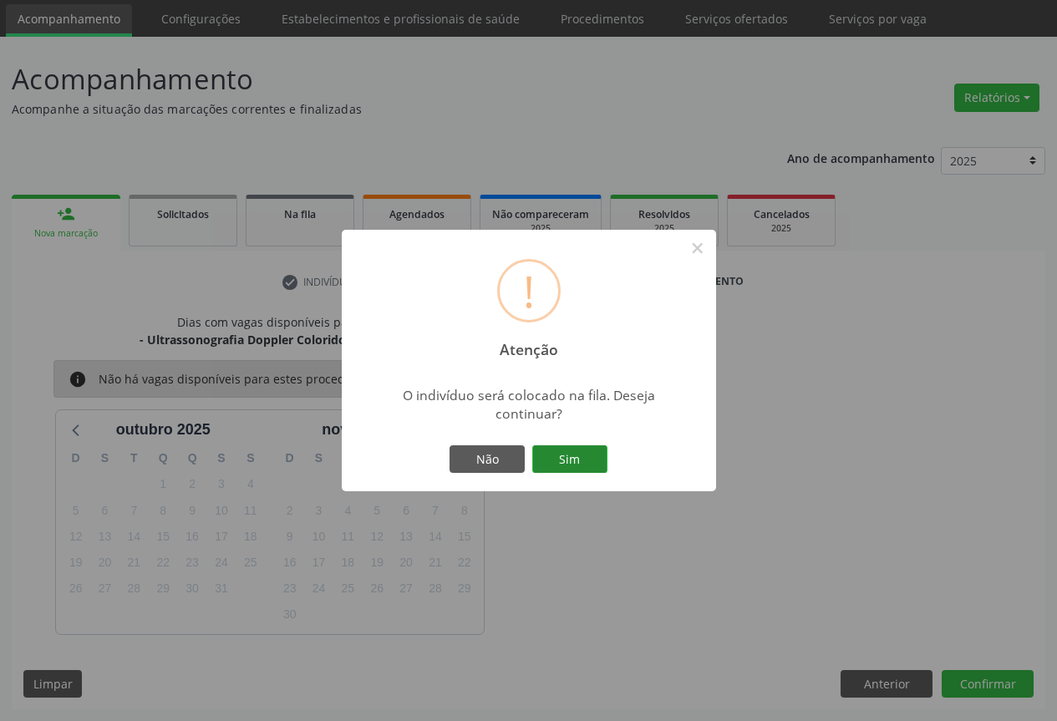
click at [598, 473] on button "Sim" at bounding box center [569, 460] width 75 height 28
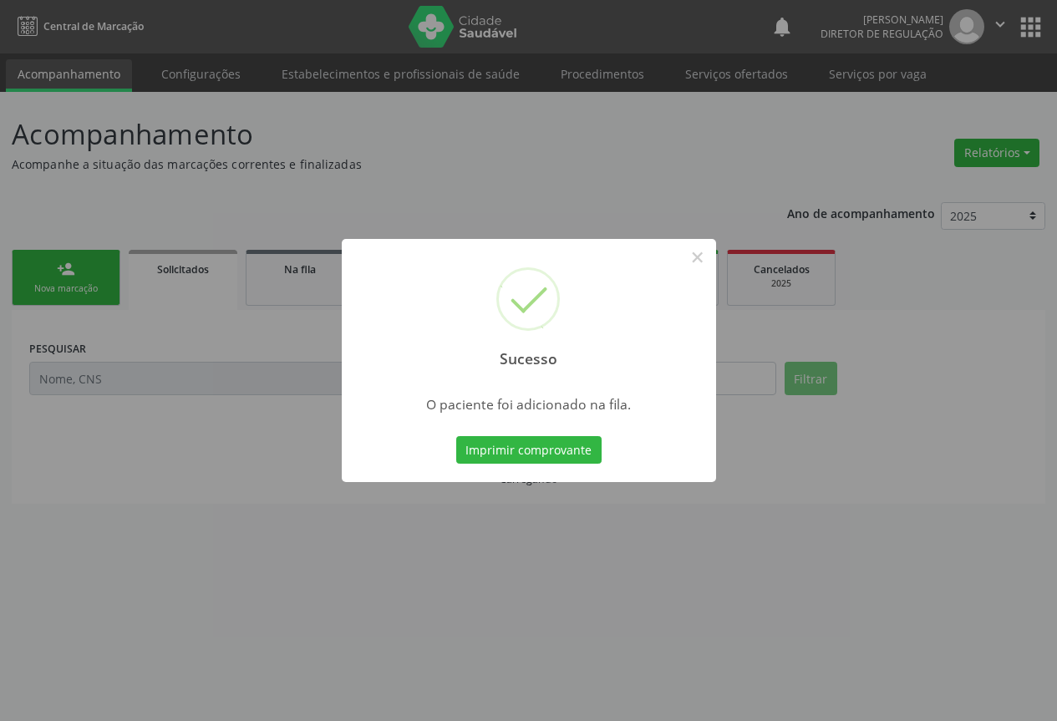
scroll to position [0, 0]
click at [462, 436] on button "Imprimir comprovante" at bounding box center [534, 450] width 145 height 28
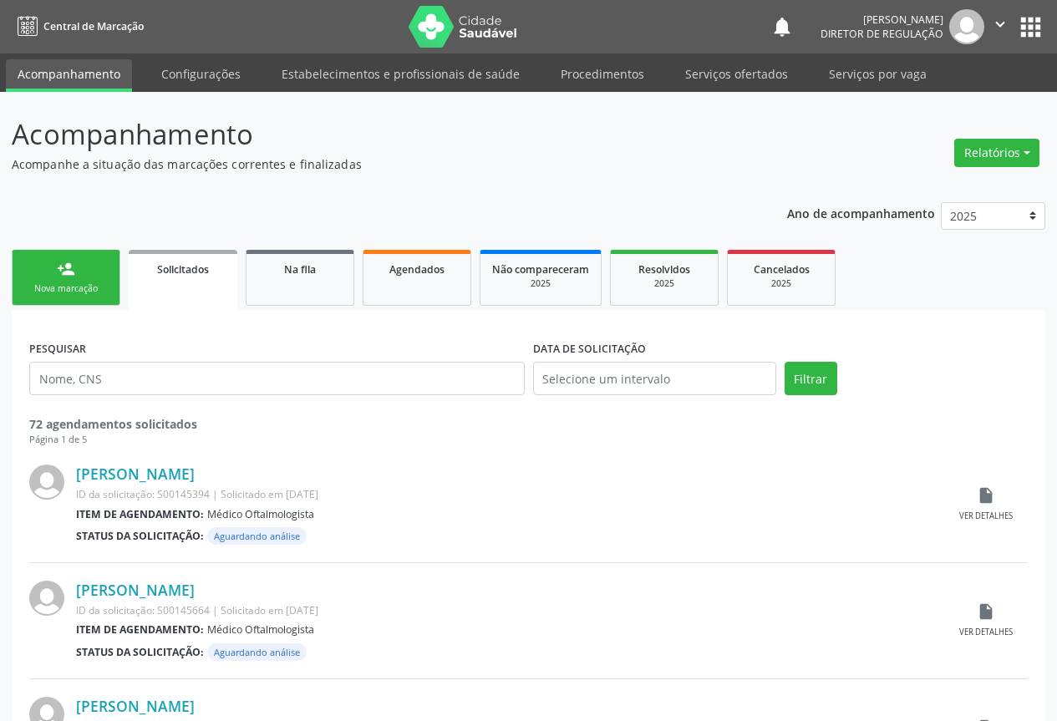
click at [51, 283] on div "Nova marcação" at bounding box center [66, 289] width 84 height 13
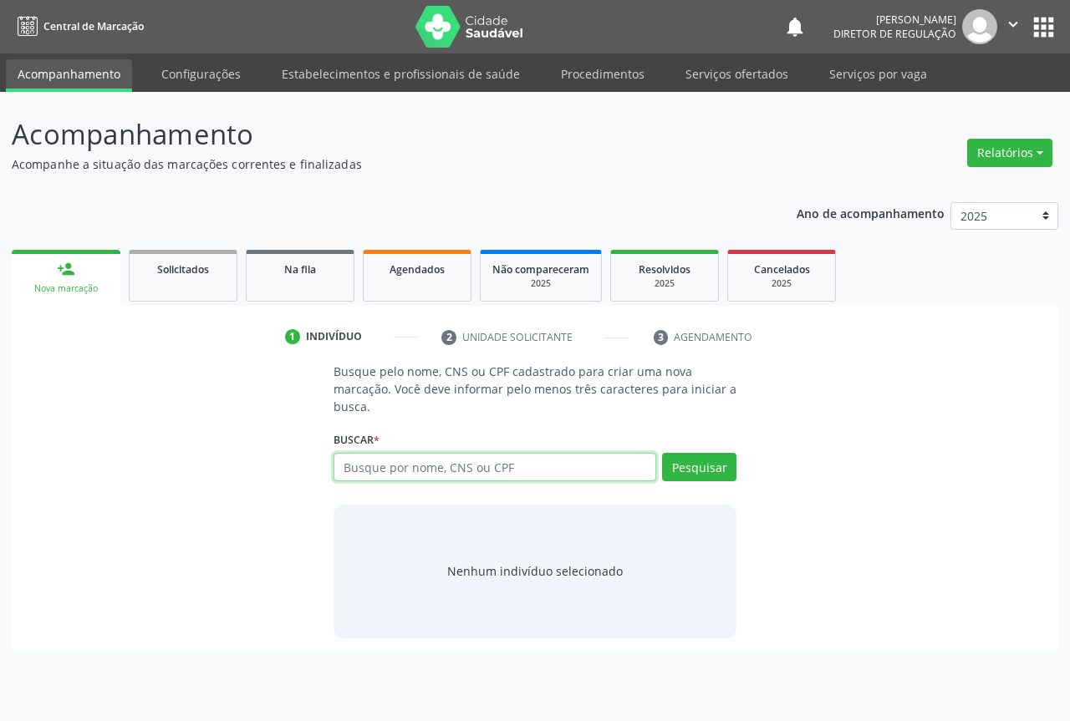
click at [473, 471] on input "text" at bounding box center [495, 467] width 323 height 28
click at [494, 450] on div "Buscar * Busque por nome, CNS ou CPF Nenhum resultado encontrado para: " " Digi…" at bounding box center [535, 459] width 403 height 65
click at [588, 466] on input "text" at bounding box center [495, 467] width 323 height 28
type input "708009376210220"
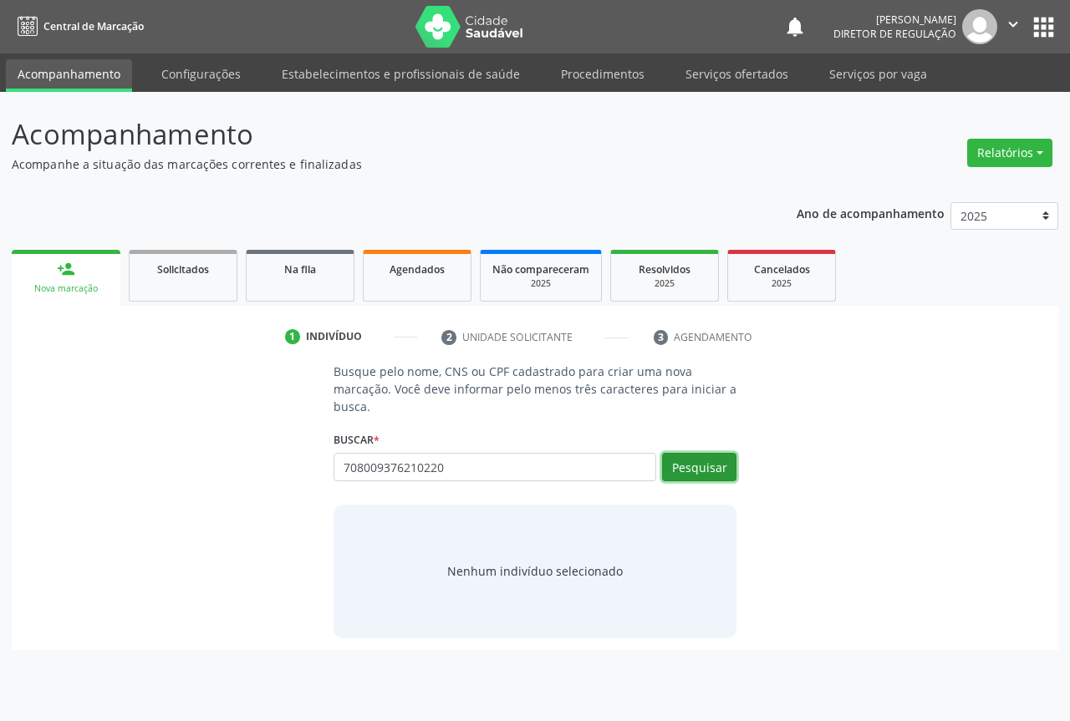
click at [690, 478] on button "Pesquisar" at bounding box center [699, 467] width 74 height 28
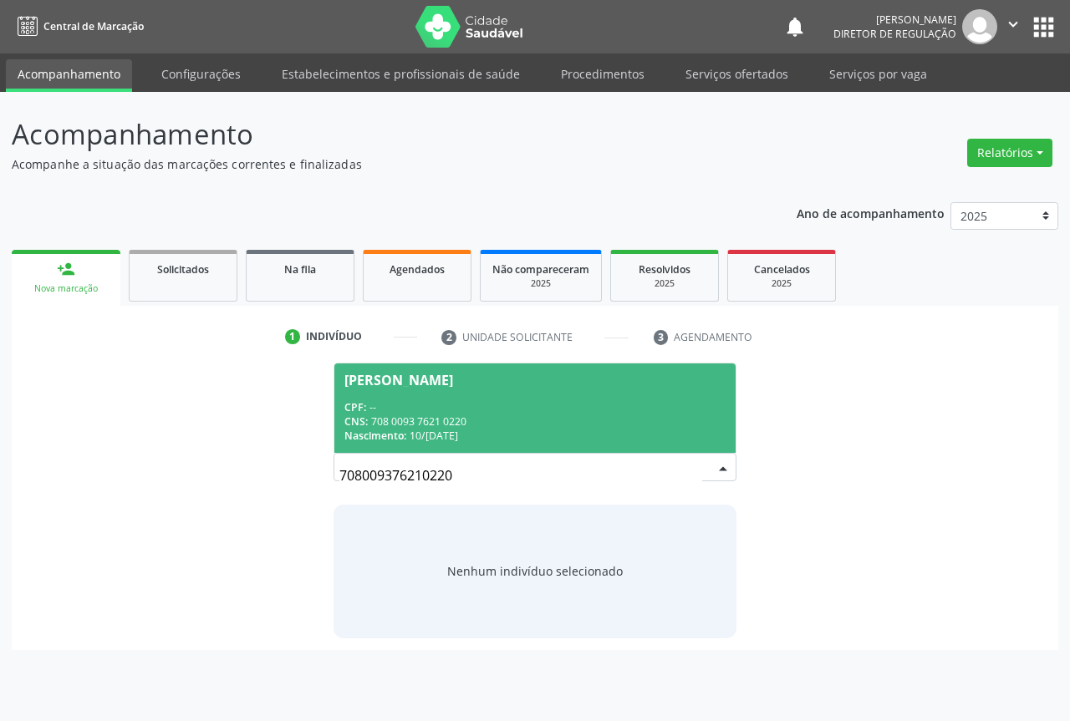
click at [484, 426] on div "CNS: 708 0093 7621 0220" at bounding box center [534, 422] width 381 height 14
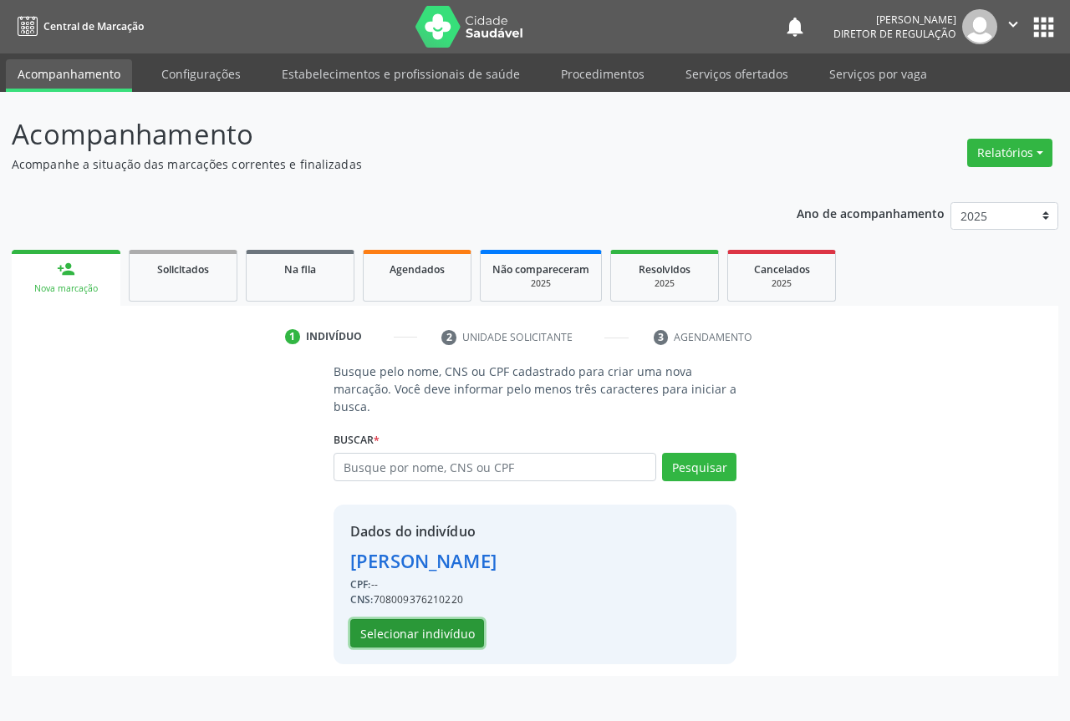
click at [420, 637] on button "Selecionar indivíduo" at bounding box center [417, 633] width 134 height 28
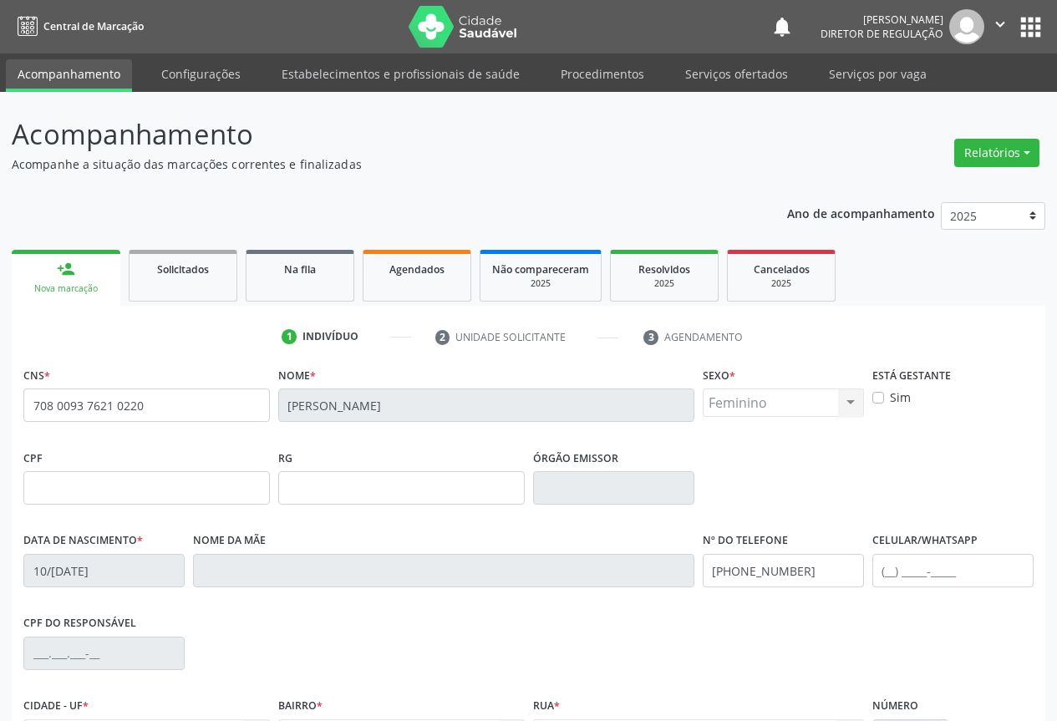
scroll to position [185, 0]
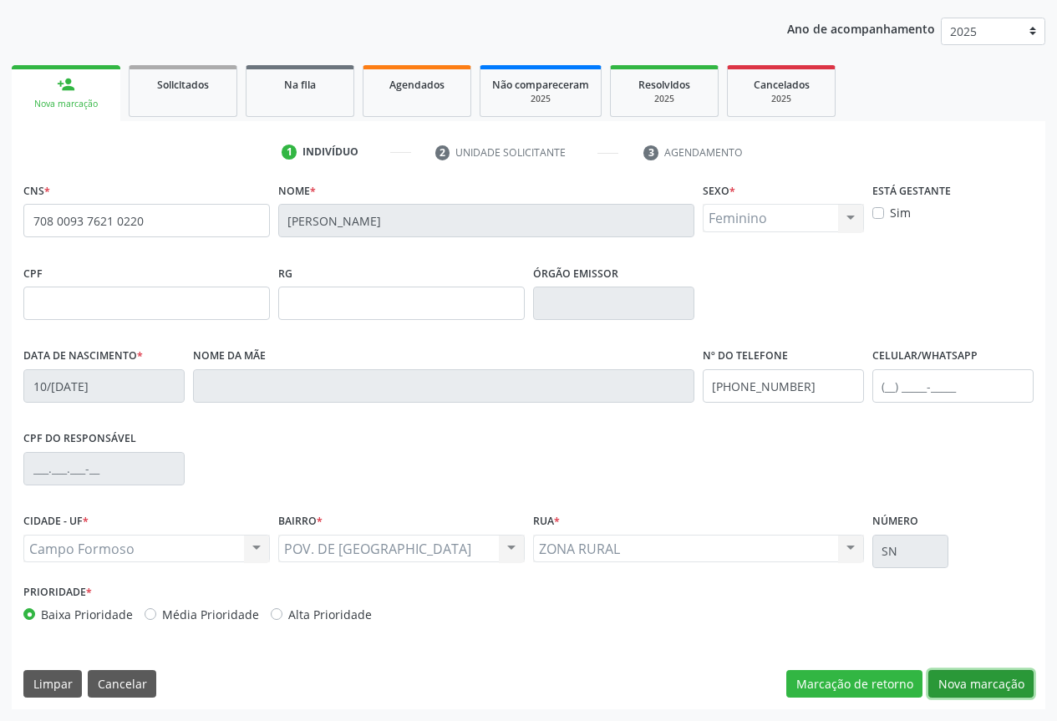
click at [934, 676] on button "Nova marcação" at bounding box center [981, 684] width 105 height 28
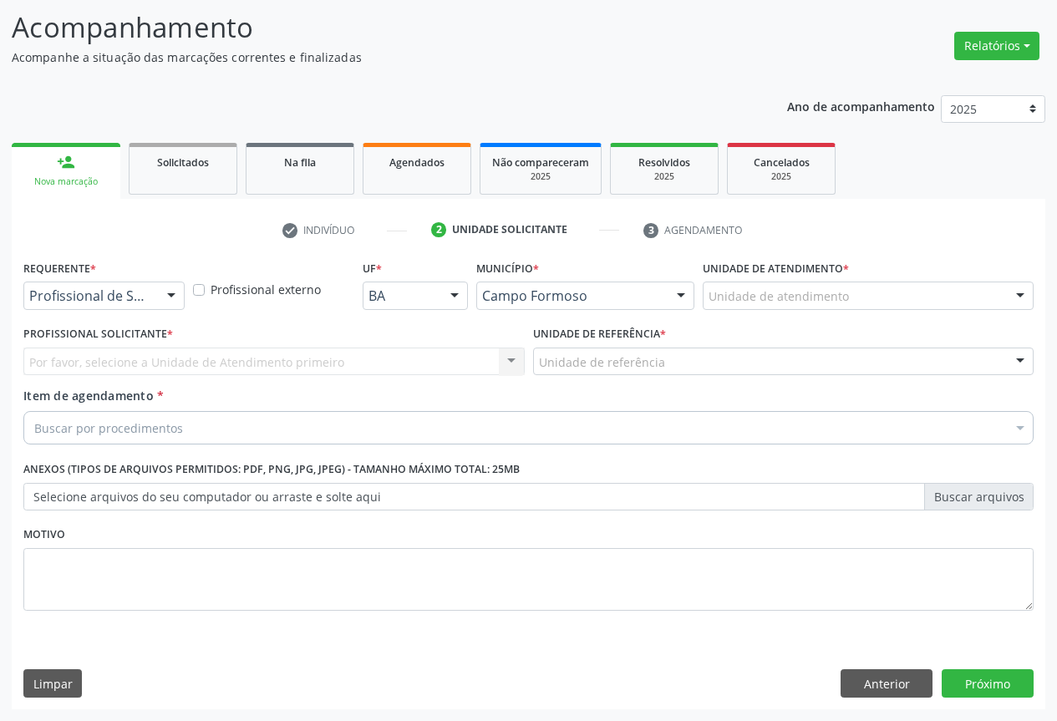
scroll to position [107, 0]
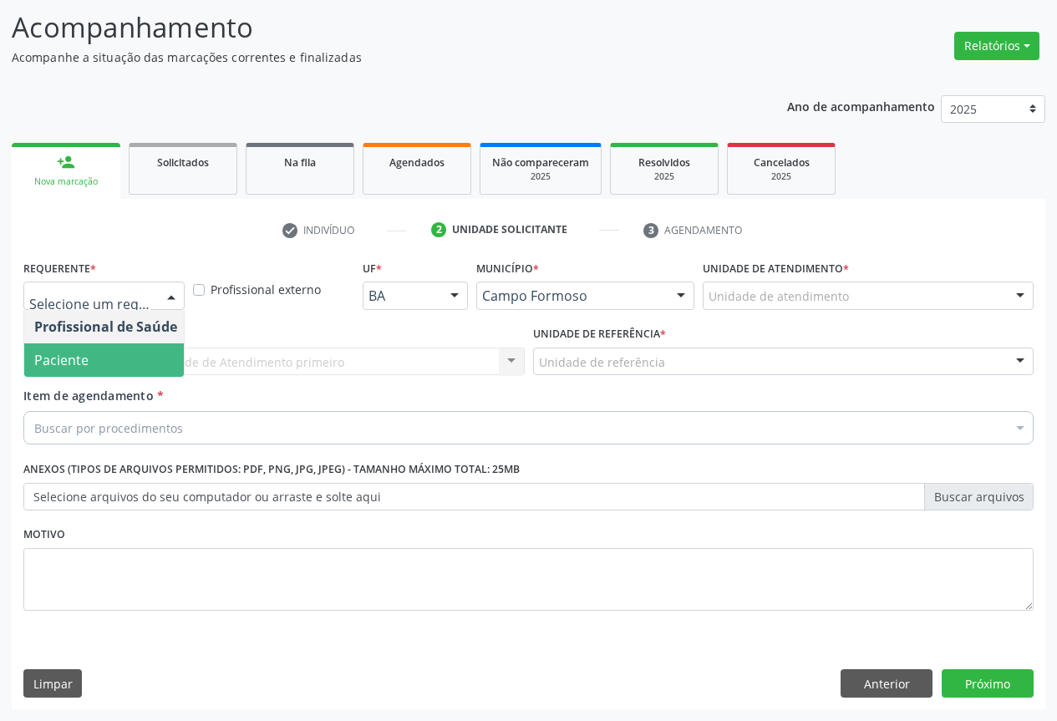
click at [86, 355] on span "Paciente" at bounding box center [61, 360] width 54 height 18
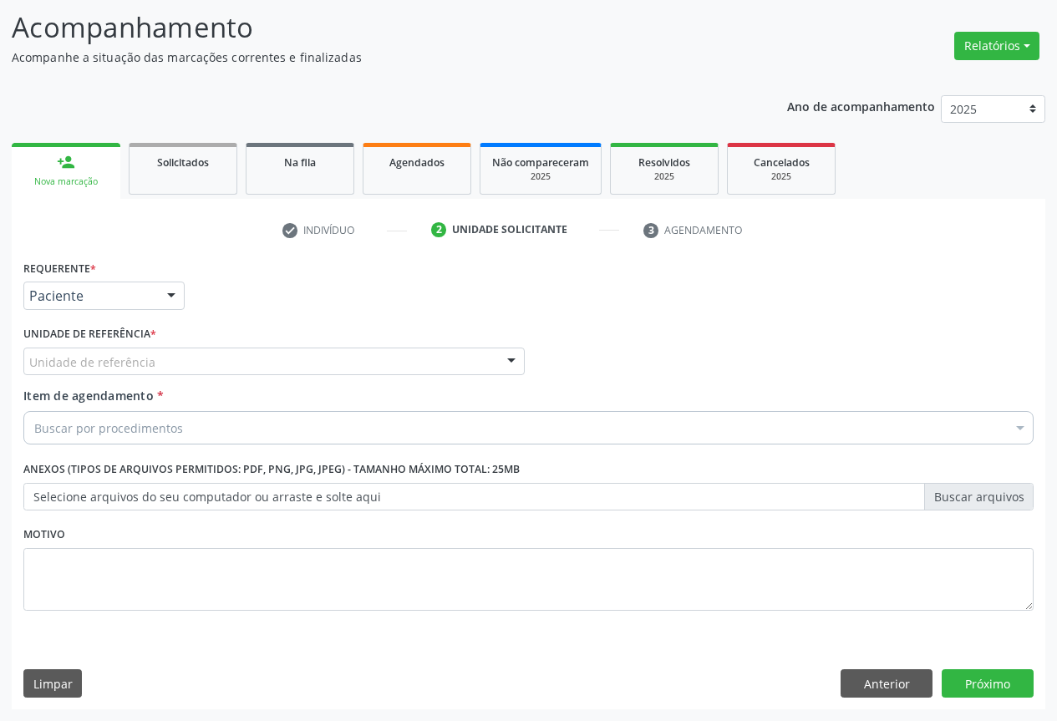
click at [252, 369] on div "Unidade de referência" at bounding box center [274, 362] width 502 height 28
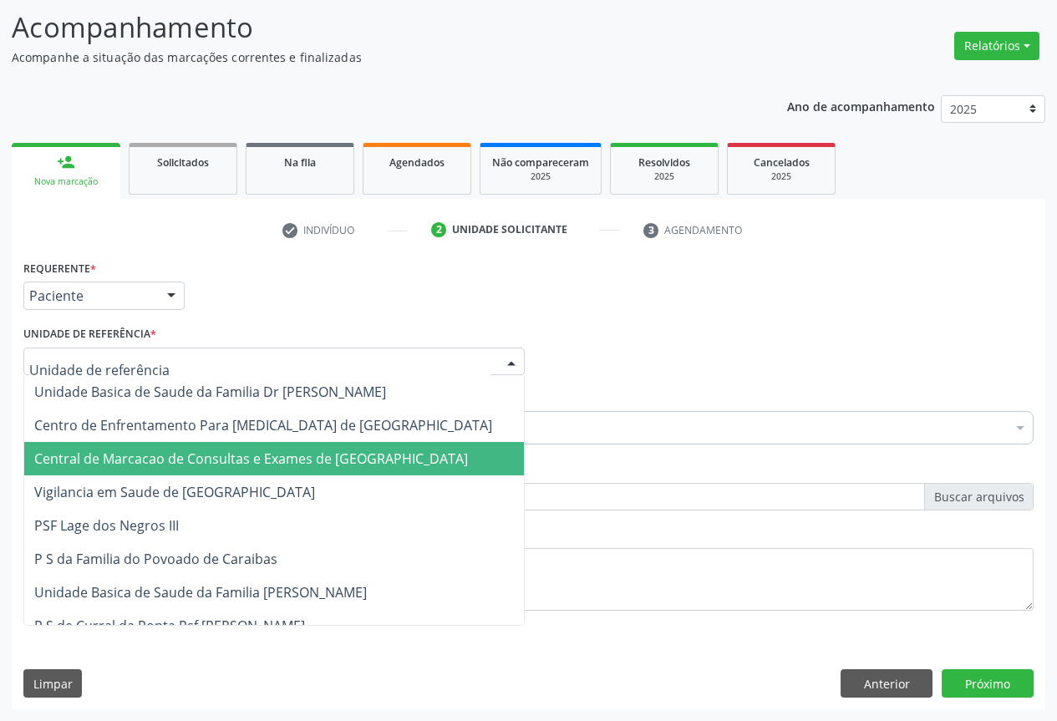
click at [262, 457] on span "Central de Marcacao de Consultas e Exames de Campo Formoso" at bounding box center [251, 459] width 434 height 18
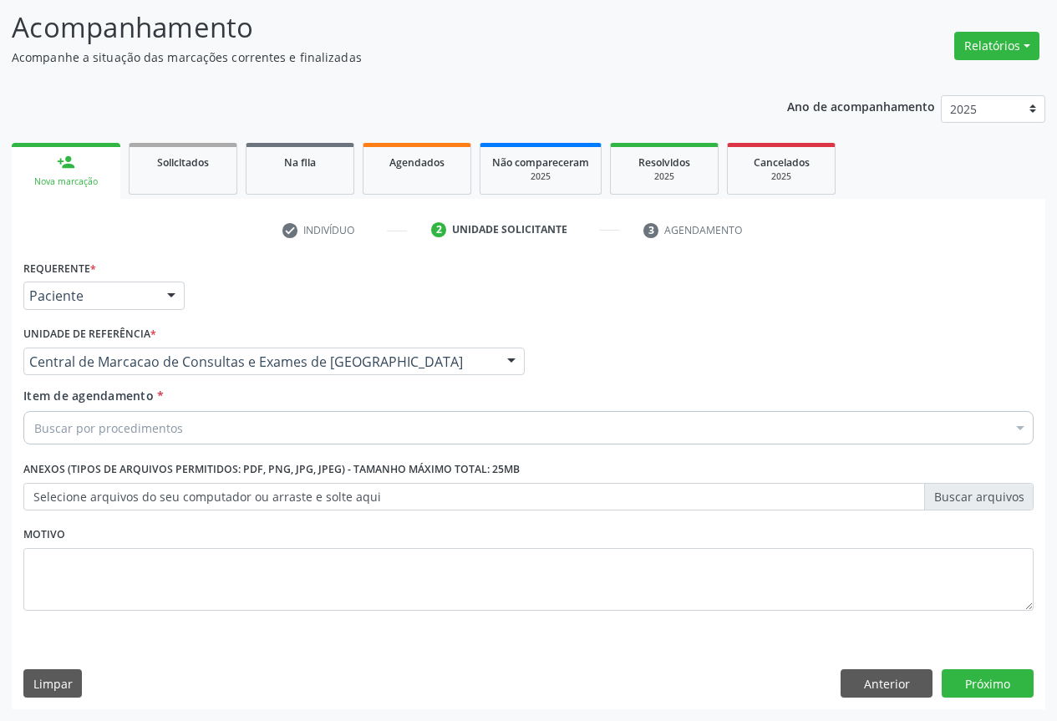
click at [280, 432] on div "Buscar por procedimentos" at bounding box center [528, 427] width 1011 height 33
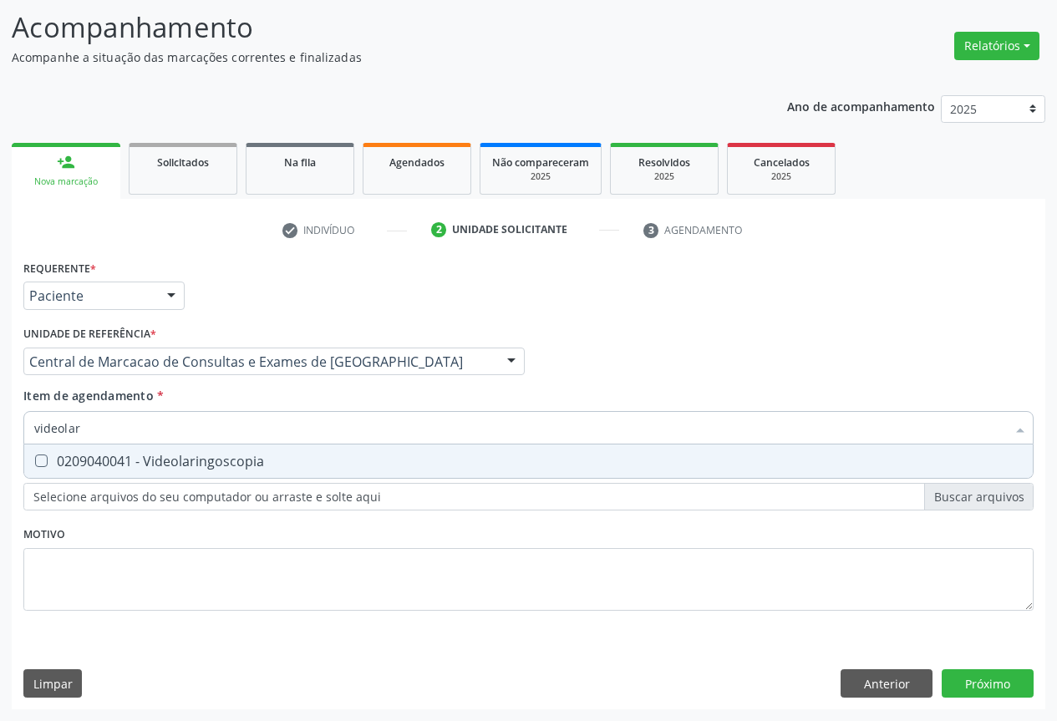
type input "videolari"
click at [249, 455] on div "0209040041 - Videolaringoscopia" at bounding box center [528, 461] width 989 height 13
checkbox Videolaringoscopia "true"
click at [965, 677] on div "Requerente * Paciente Profissional de Saúde Paciente Nenhum resultado encontrad…" at bounding box center [529, 483] width 1034 height 454
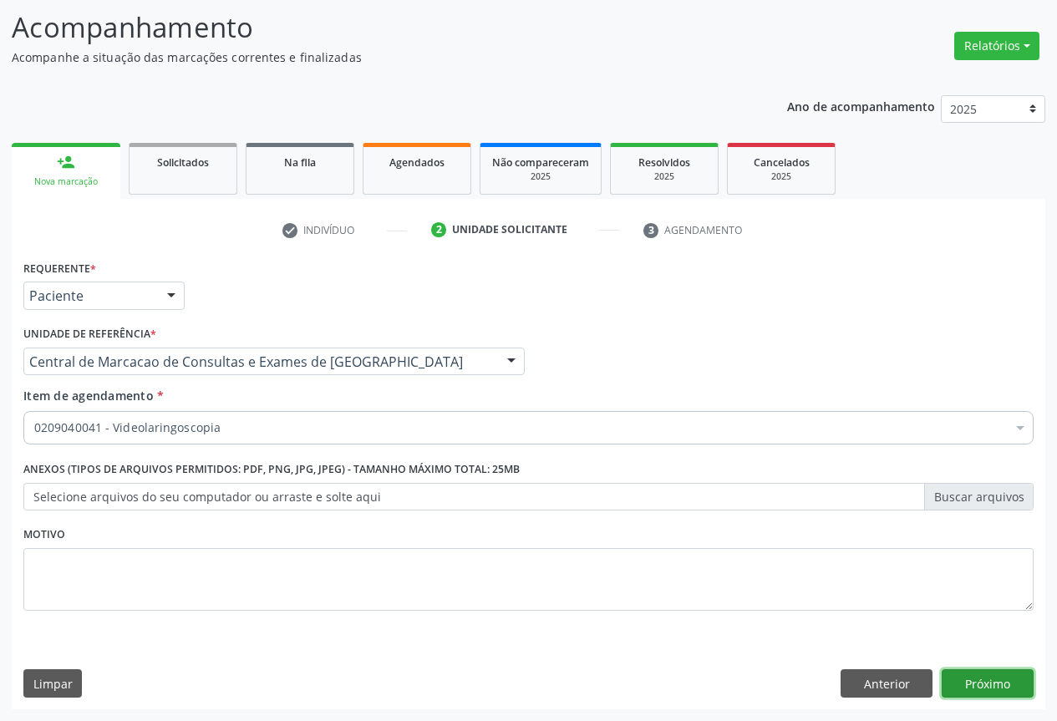
click at [967, 677] on button "Próximo" at bounding box center [988, 684] width 92 height 28
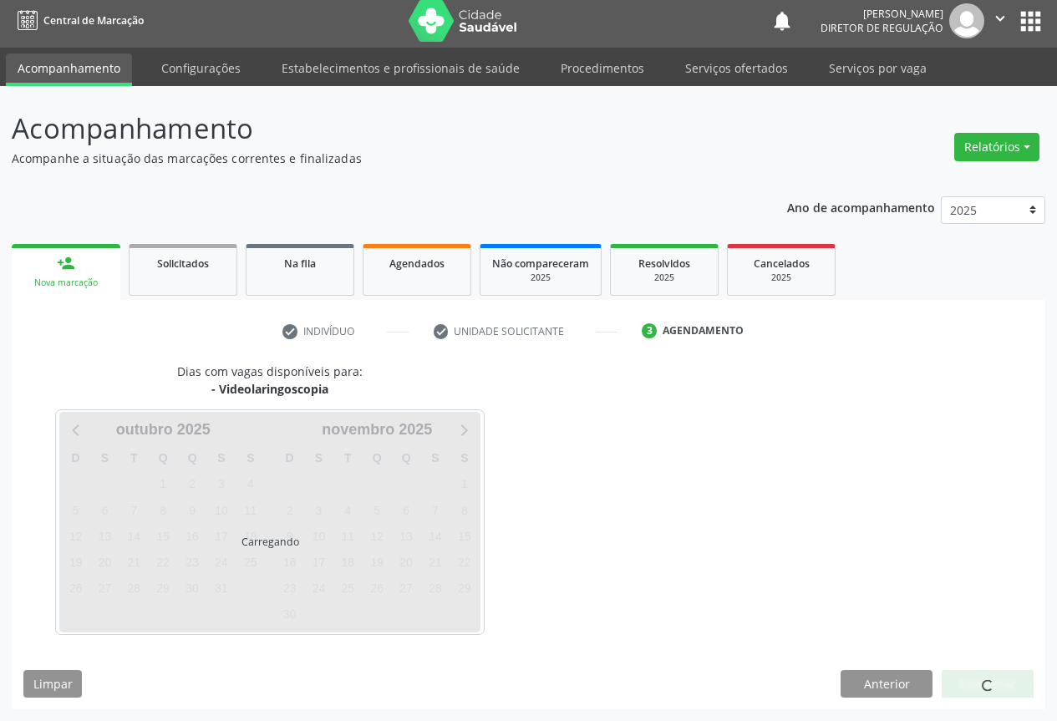
scroll to position [55, 0]
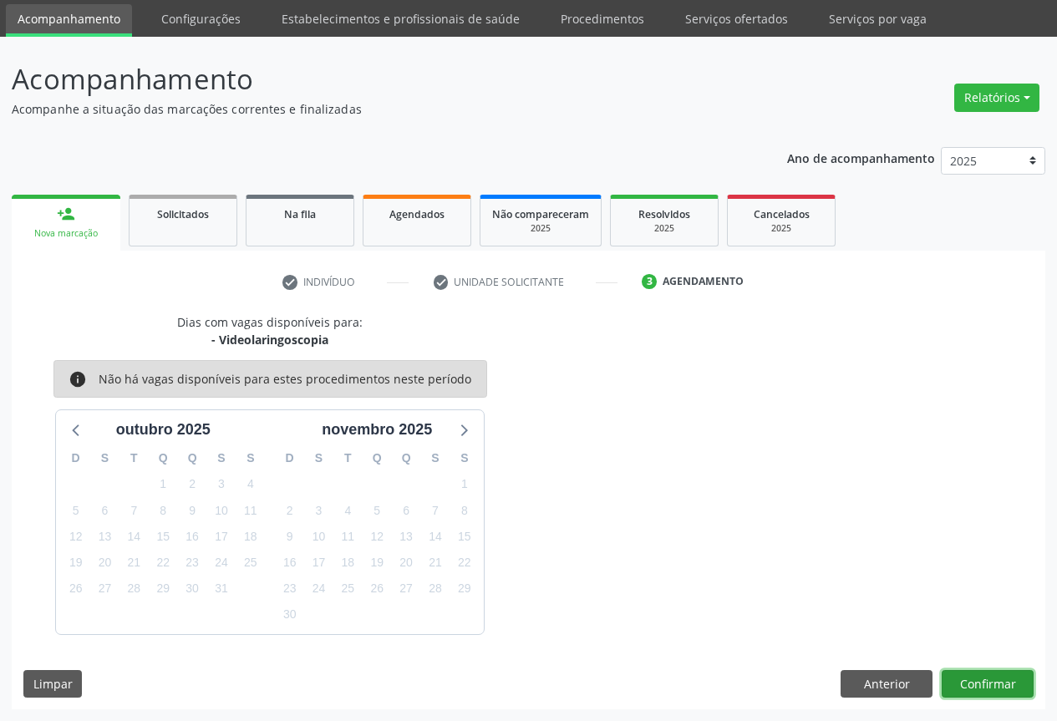
click at [981, 681] on button "Confirmar" at bounding box center [988, 684] width 92 height 28
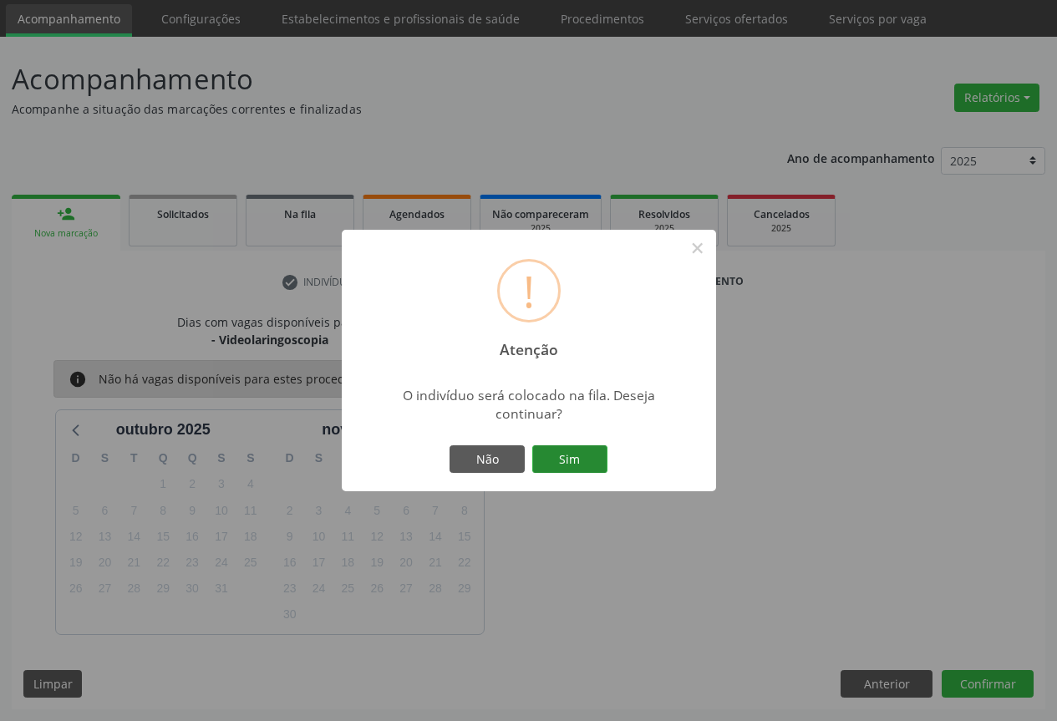
click at [566, 456] on button "Sim" at bounding box center [569, 460] width 75 height 28
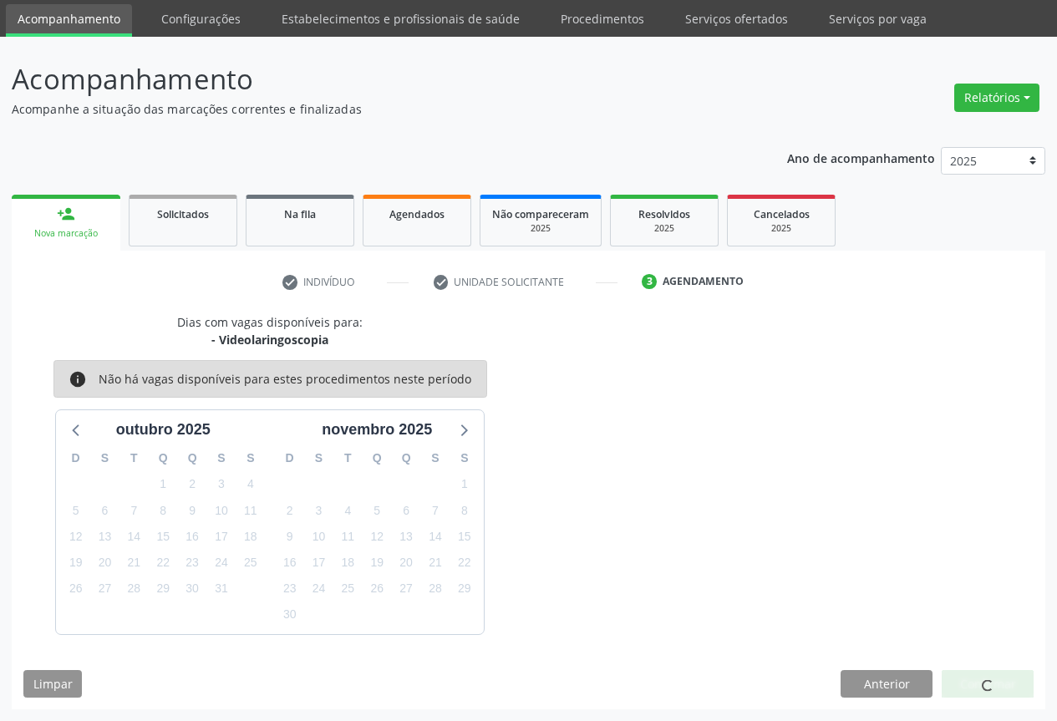
scroll to position [0, 0]
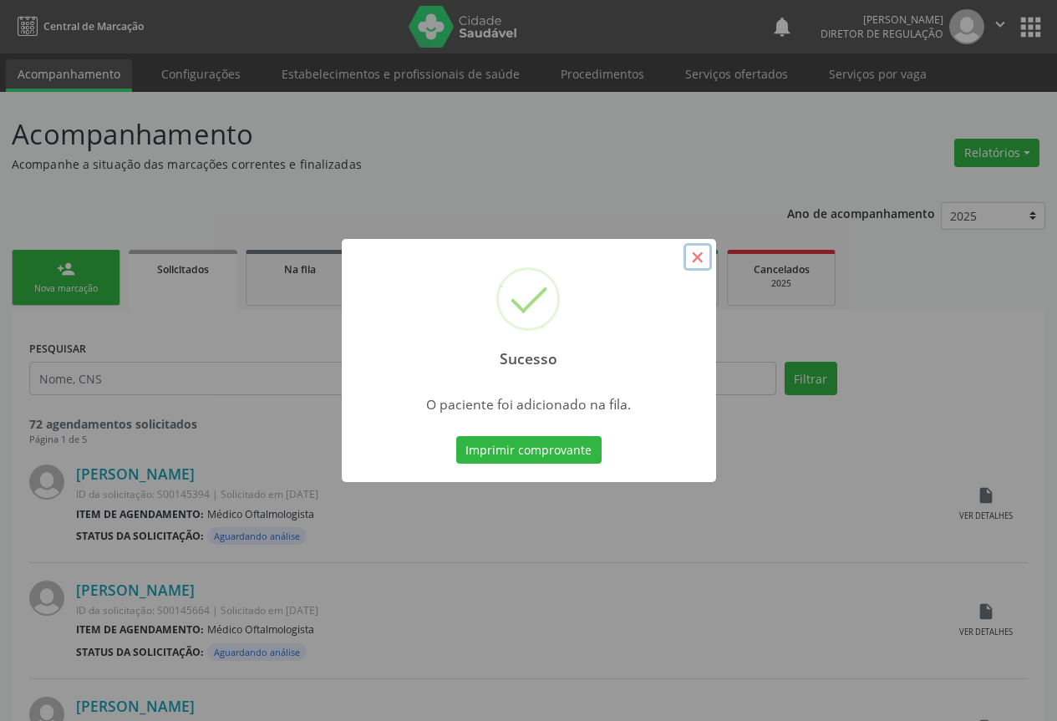
click at [696, 257] on button "×" at bounding box center [698, 257] width 28 height 28
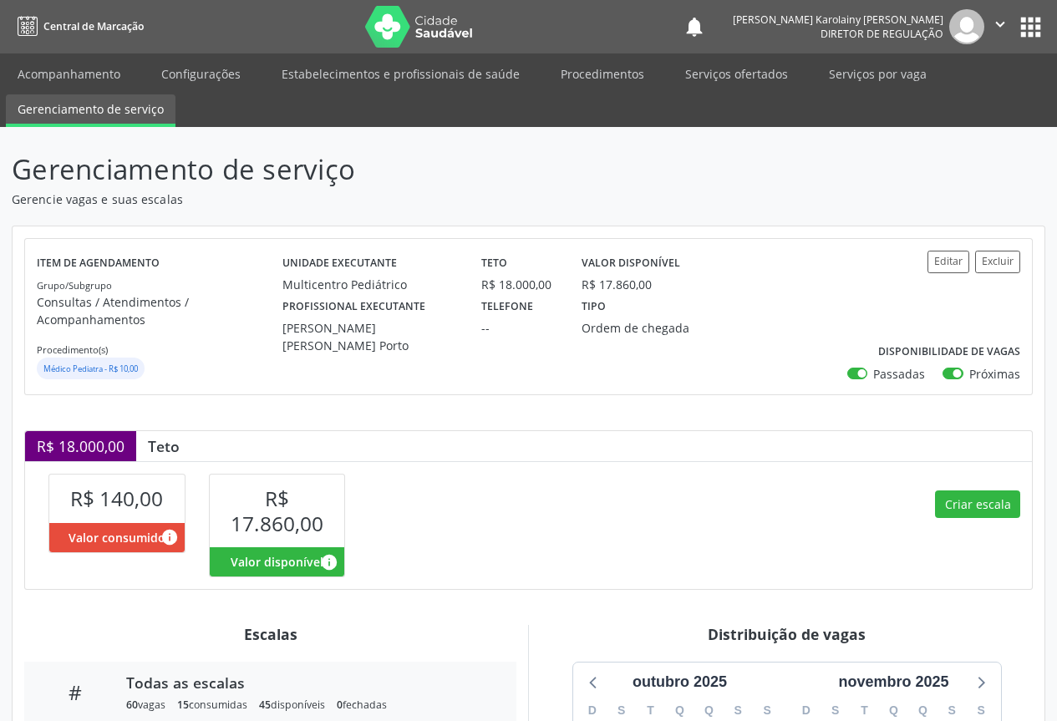
scroll to position [300, 0]
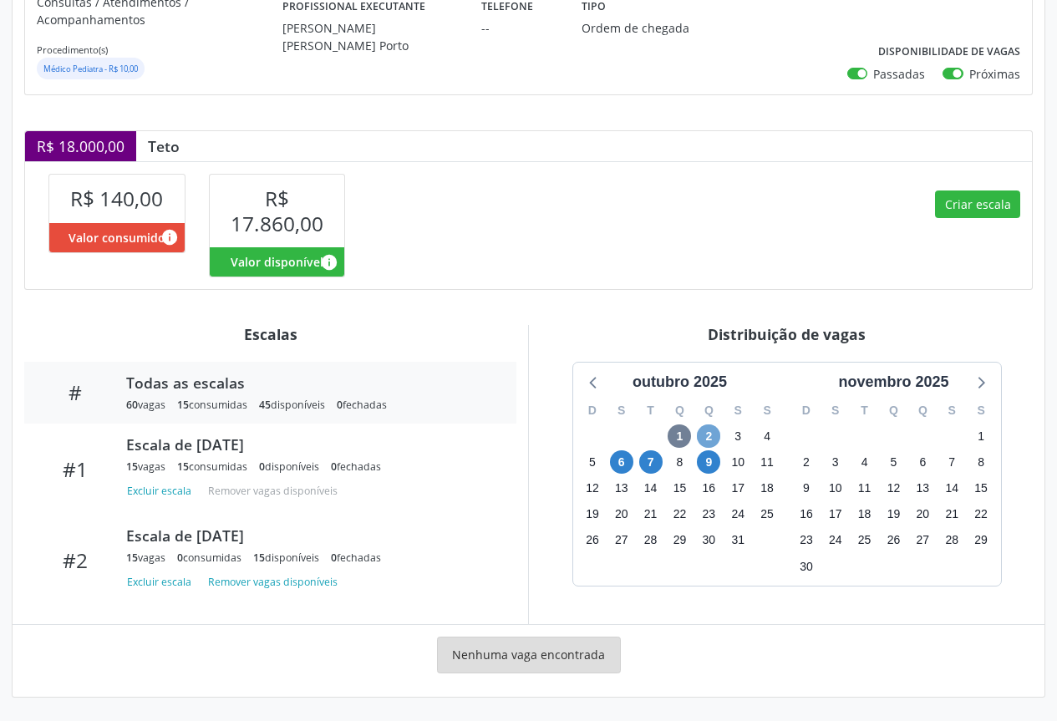
click at [706, 441] on span "2" at bounding box center [708, 436] width 23 height 23
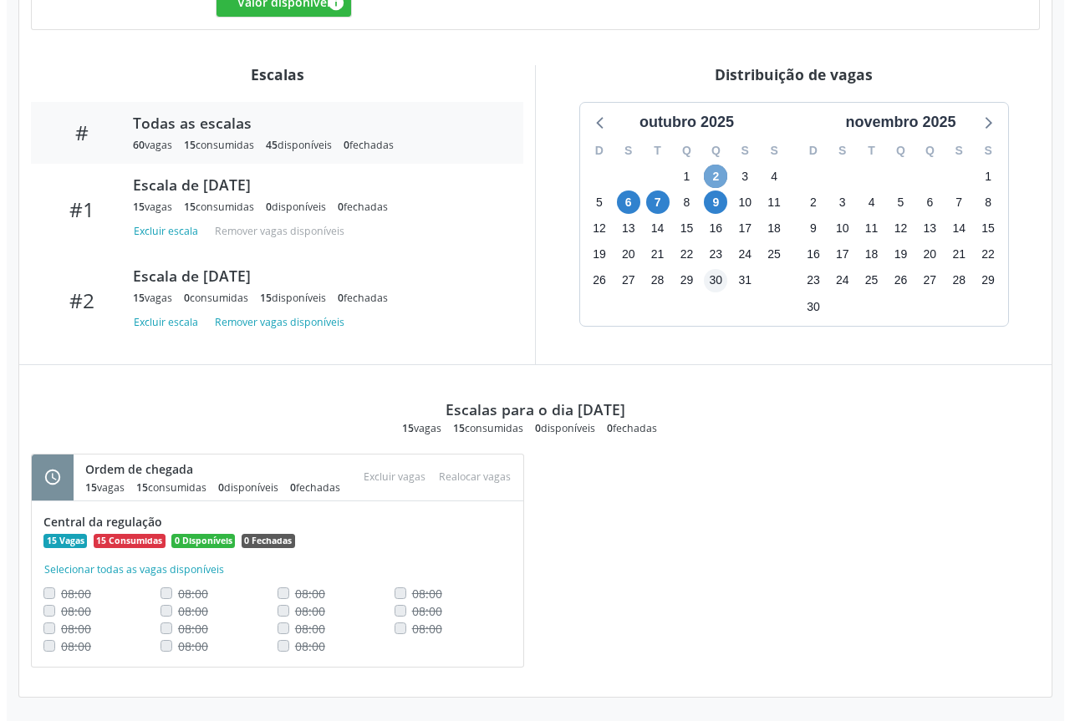
scroll to position [407, 0]
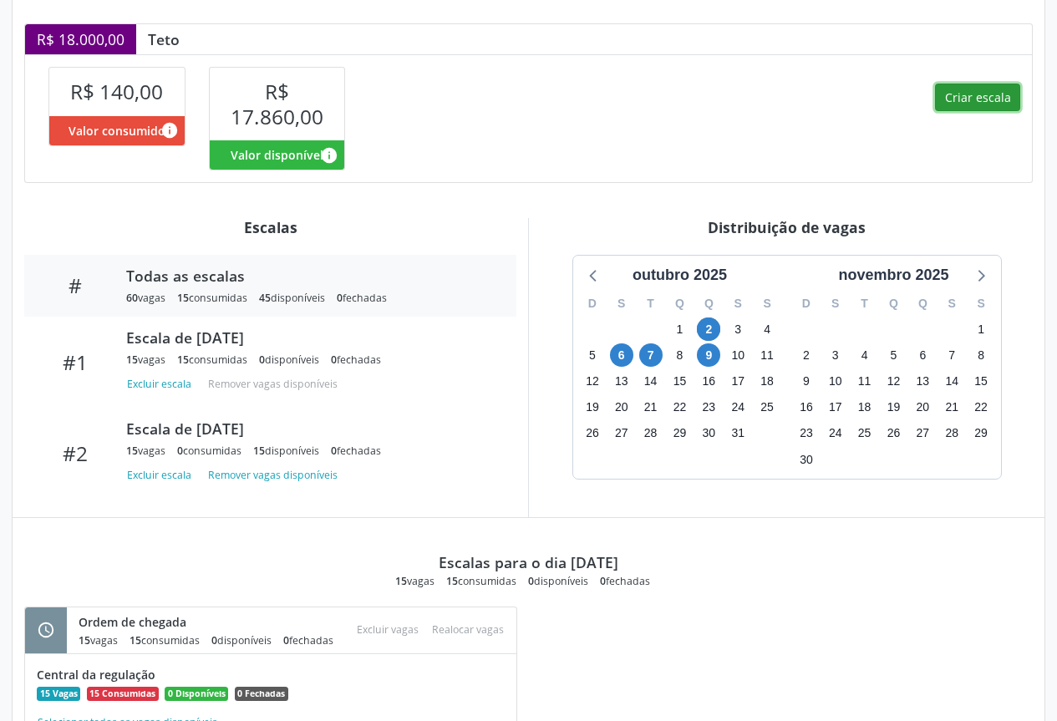
click at [985, 95] on button "Criar escala" at bounding box center [977, 98] width 85 height 28
select select "9"
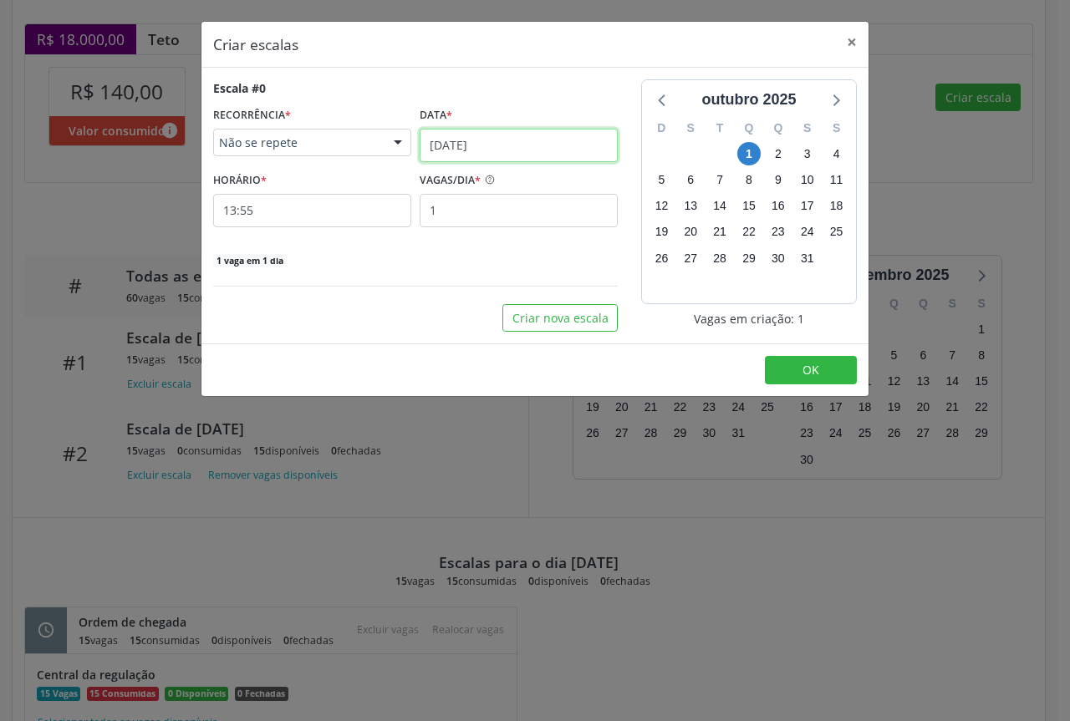
click at [471, 156] on input "[DATE]" at bounding box center [519, 145] width 198 height 33
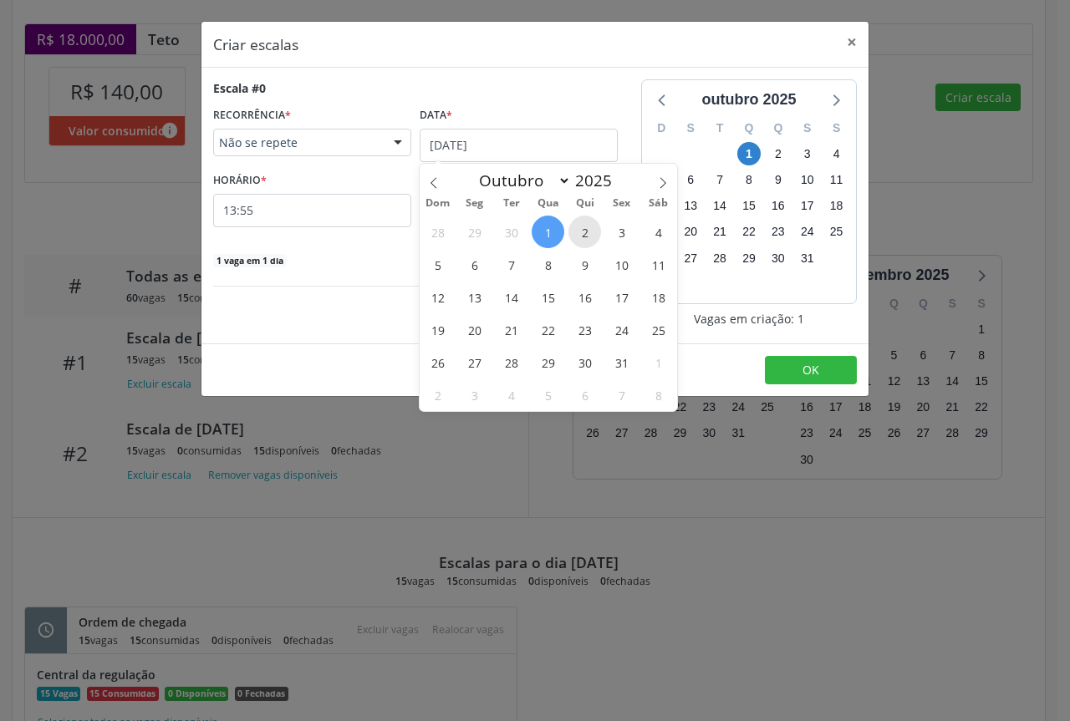
click at [575, 241] on span "2" at bounding box center [584, 232] width 33 height 33
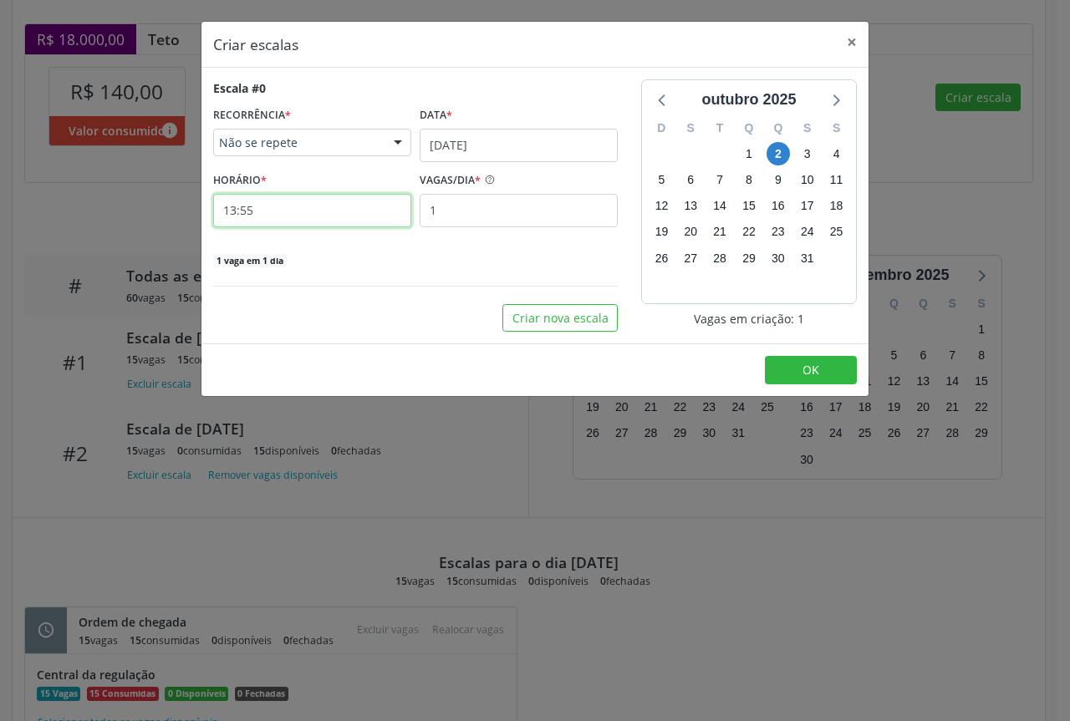
click at [377, 214] on input "13:55" at bounding box center [312, 210] width 198 height 33
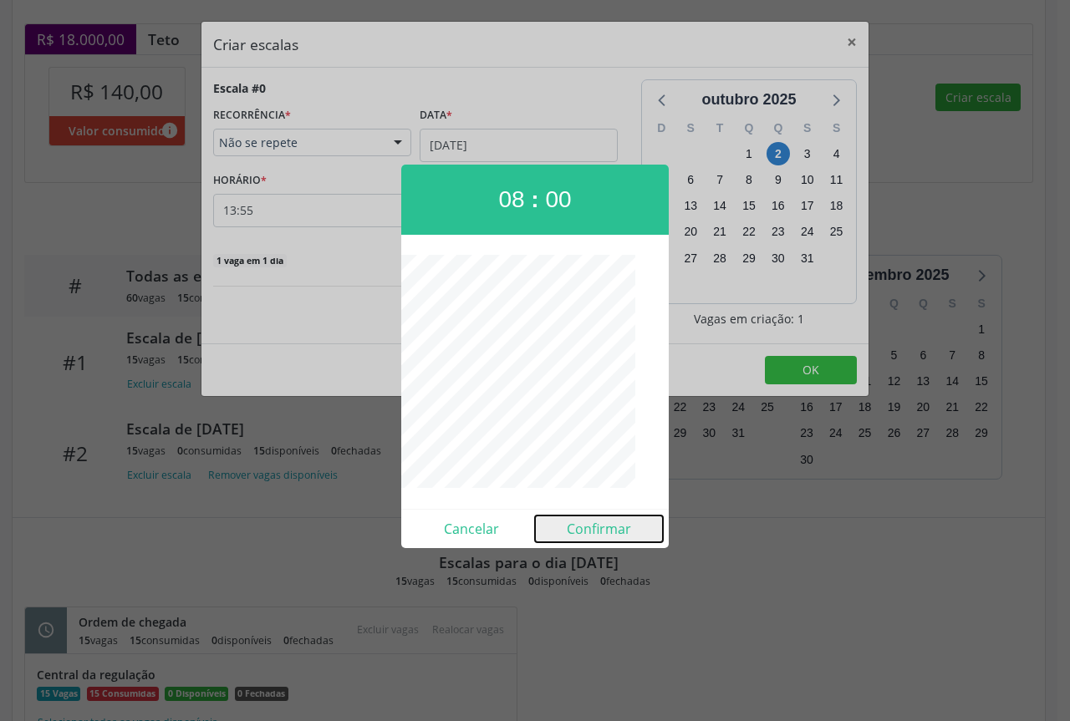
drag, startPoint x: 613, startPoint y: 532, endPoint x: 771, endPoint y: 474, distance: 169.0
click at [614, 530] on button "Confirmar" at bounding box center [599, 529] width 128 height 27
type input "08:00"
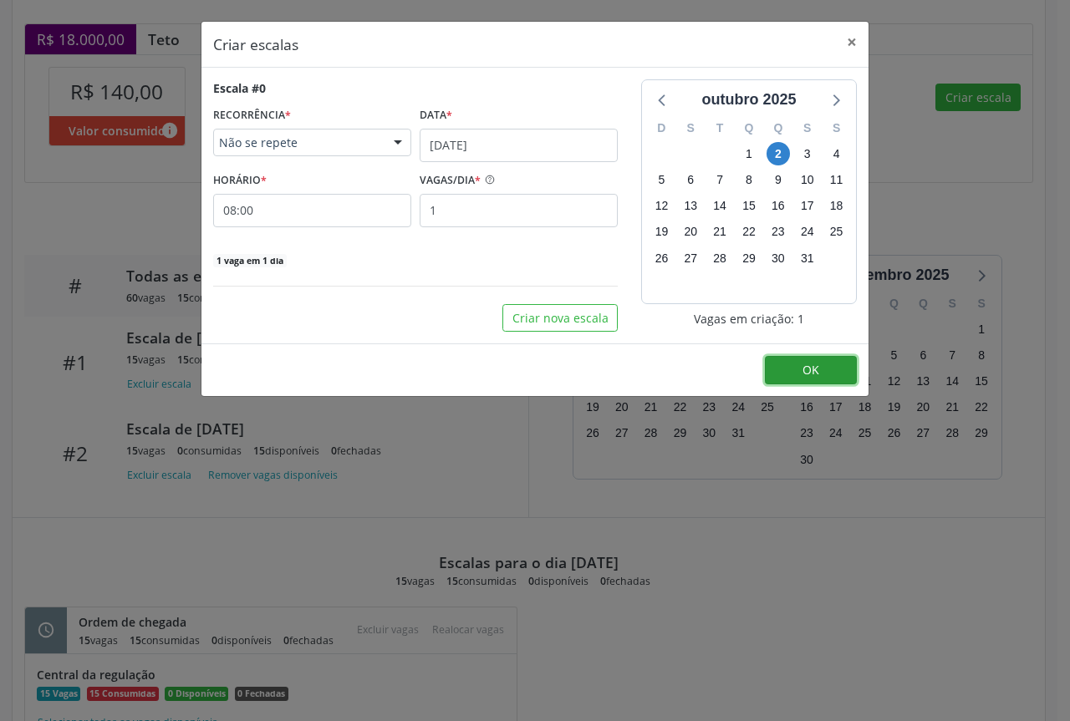
click at [791, 379] on button "OK" at bounding box center [811, 370] width 92 height 28
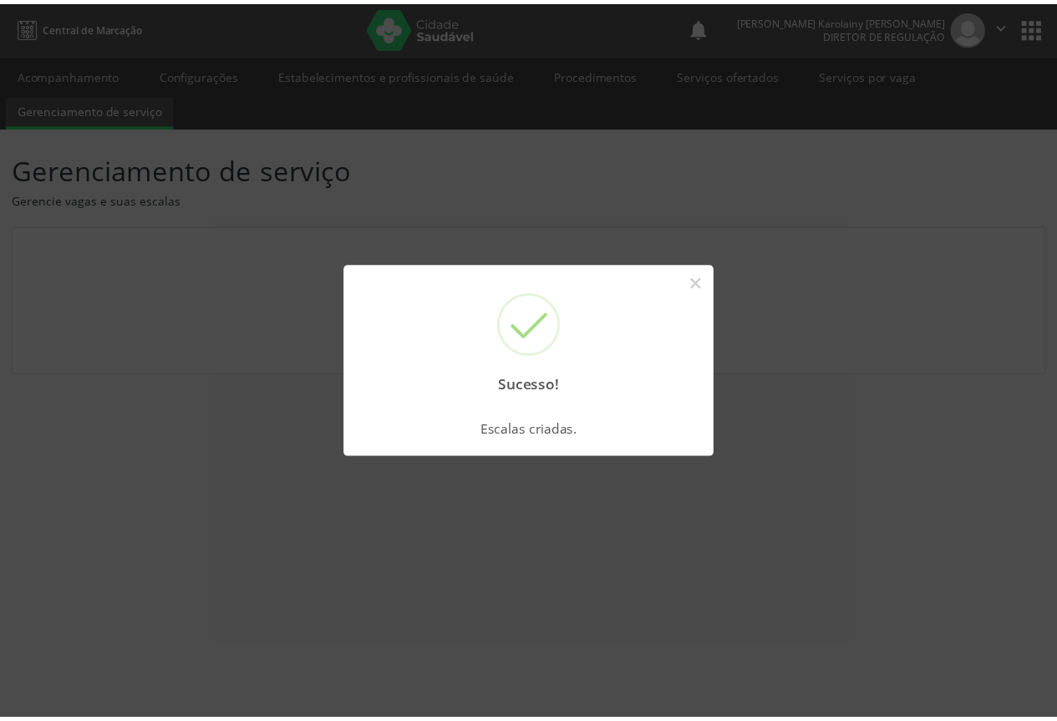
scroll to position [0, 0]
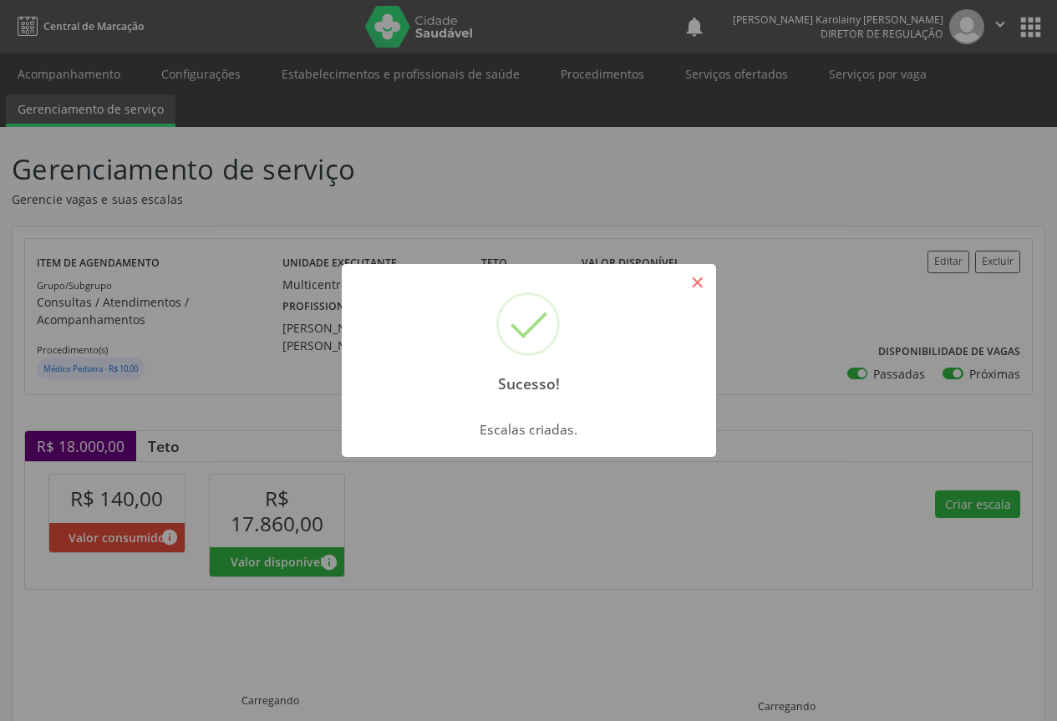
click at [695, 288] on button "×" at bounding box center [698, 282] width 28 height 28
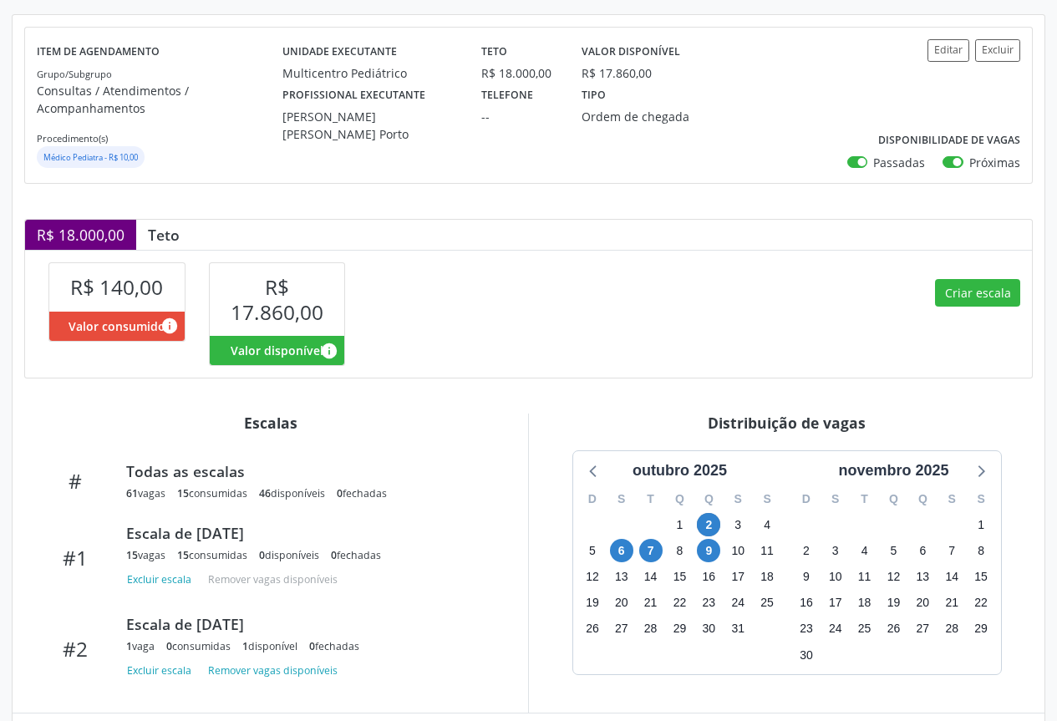
scroll to position [387, 0]
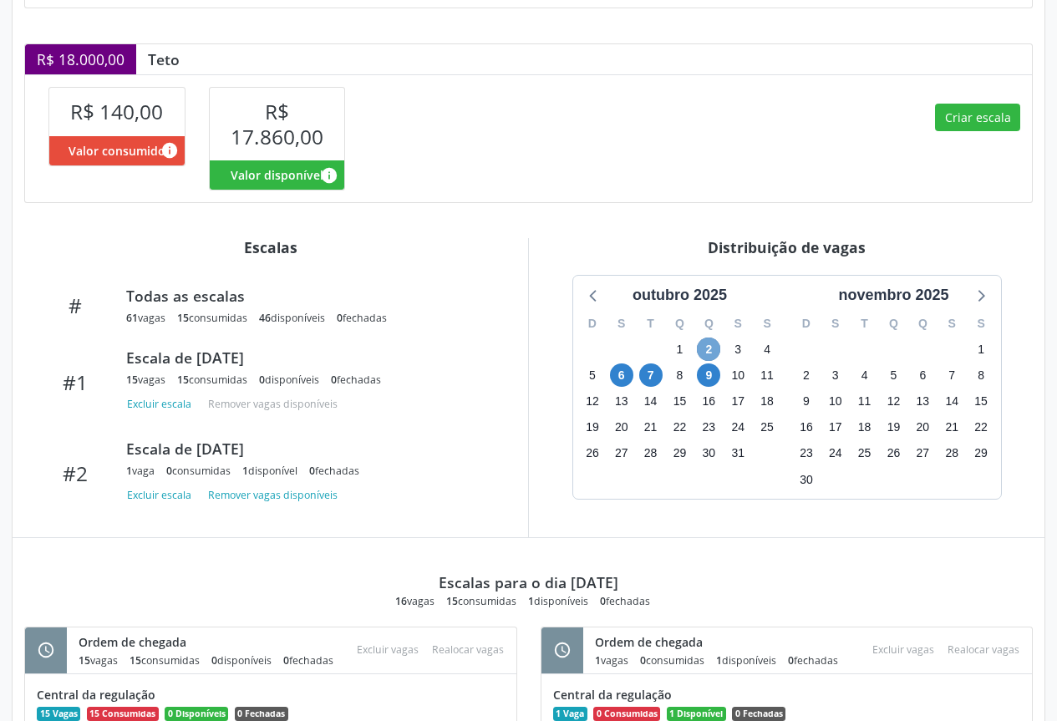
click at [709, 341] on span "2" at bounding box center [708, 349] width 23 height 23
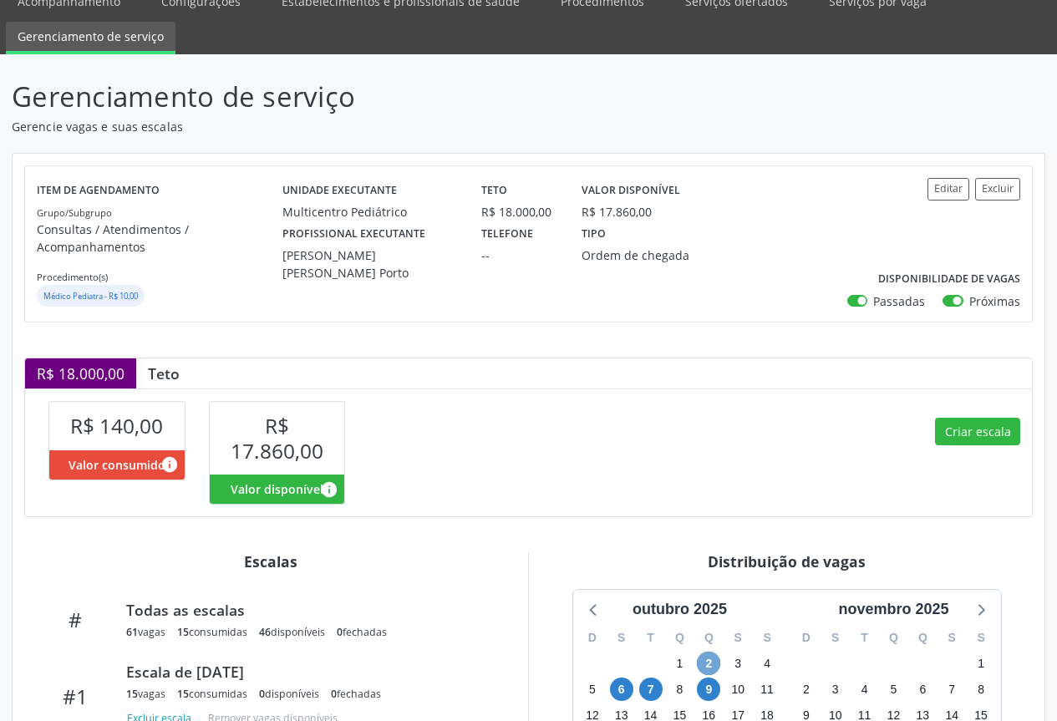
scroll to position [0, 0]
